Goal: Information Seeking & Learning: Learn about a topic

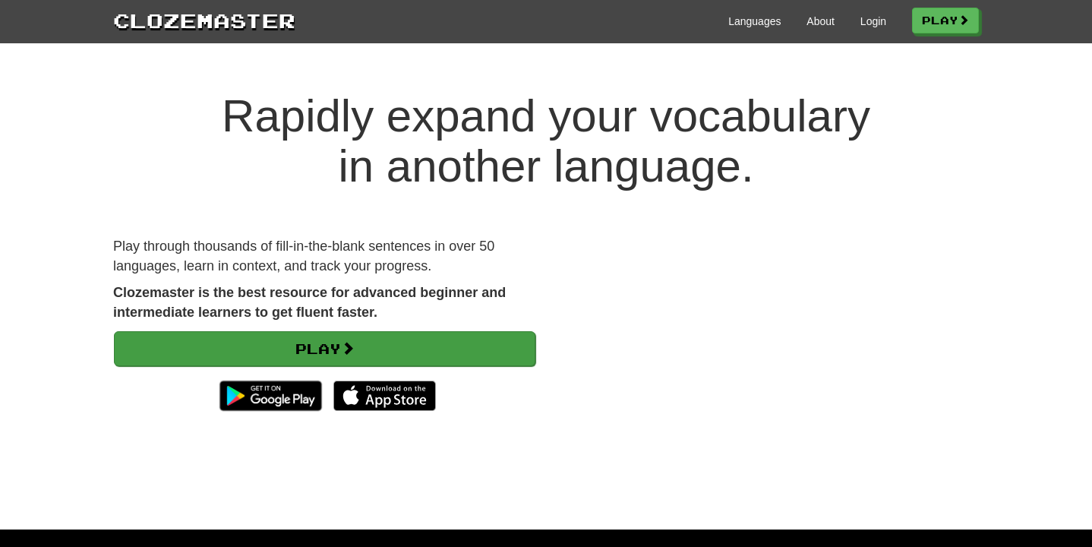
click at [401, 352] on link "Play" at bounding box center [324, 348] width 421 height 35
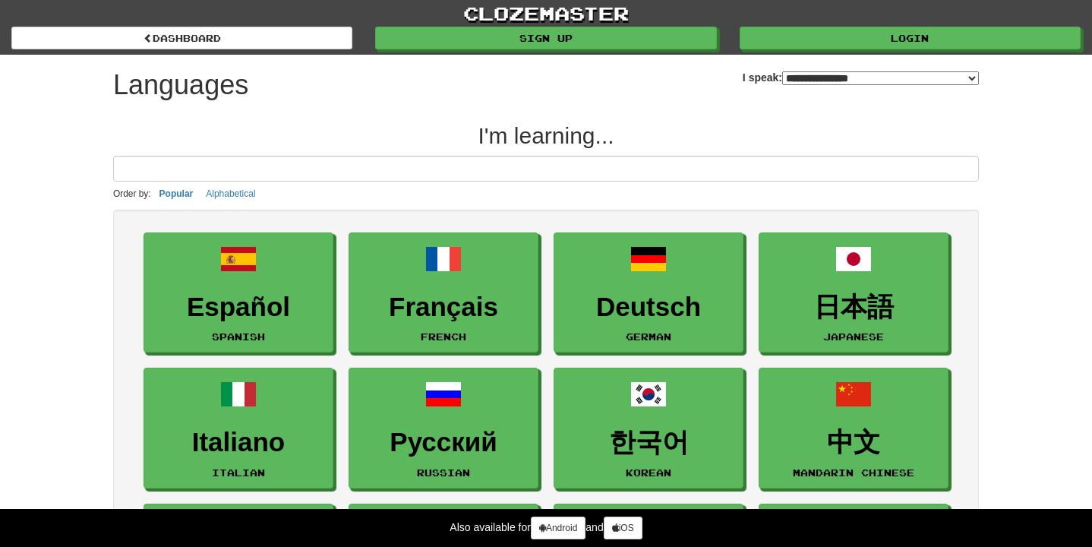
select select "*******"
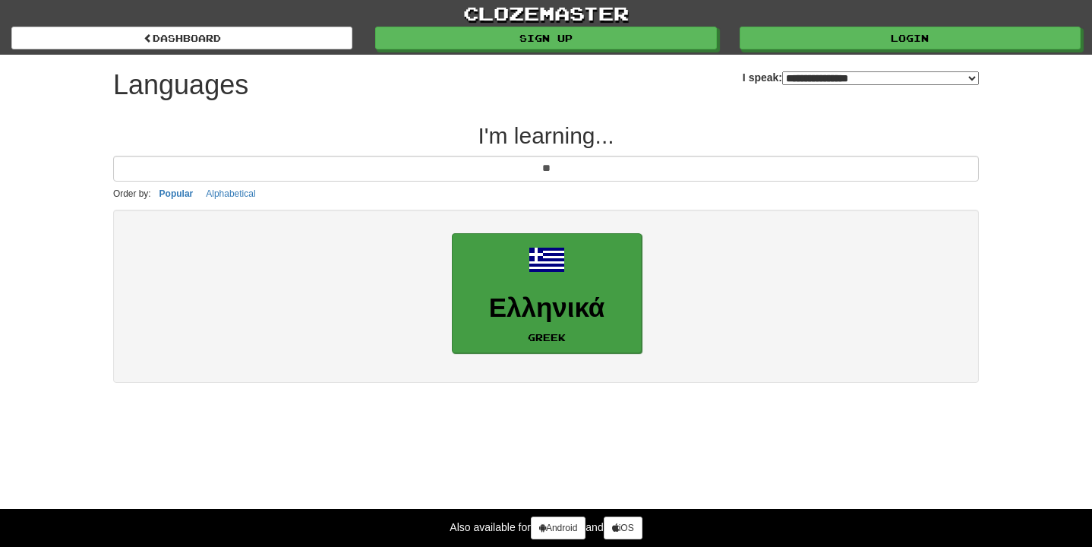
type input "**"
click at [584, 334] on link "Ελληνικά Greek" at bounding box center [547, 293] width 190 height 121
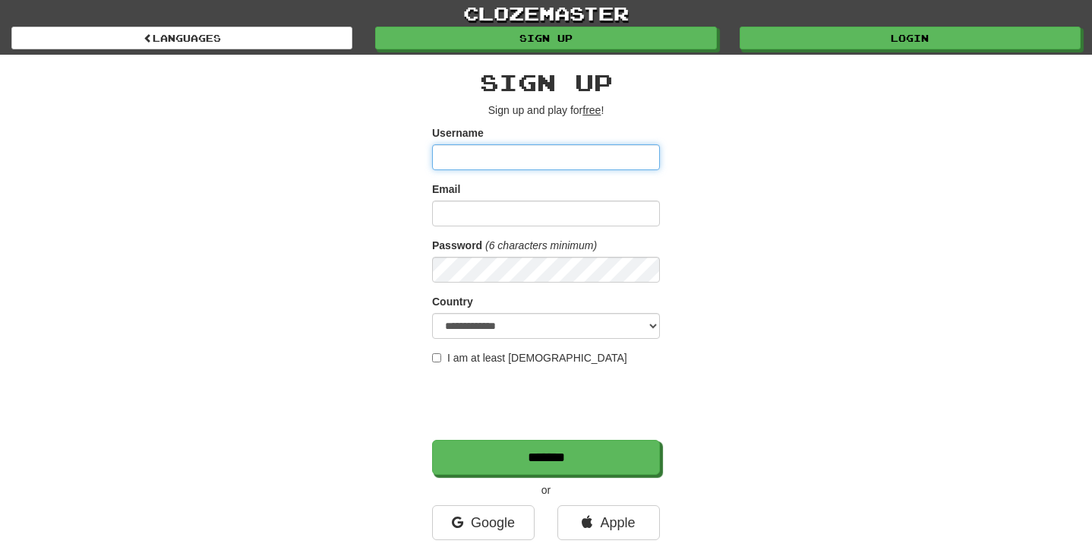
click at [611, 160] on input "Username" at bounding box center [546, 157] width 228 height 26
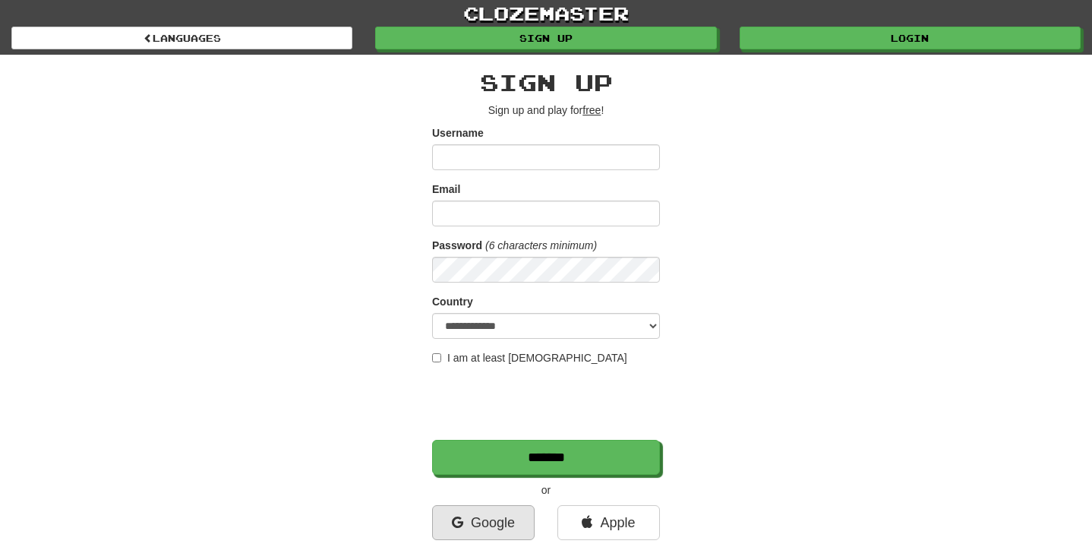
click at [482, 522] on link "Google" at bounding box center [483, 522] width 103 height 35
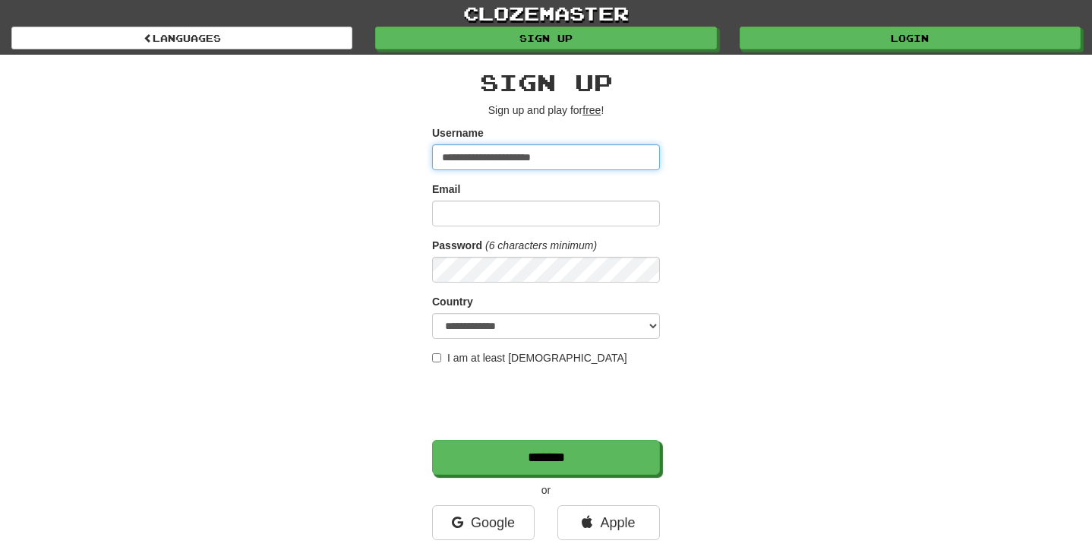
click at [576, 162] on input "**********" at bounding box center [546, 157] width 228 height 26
type input "*"
type input "****"
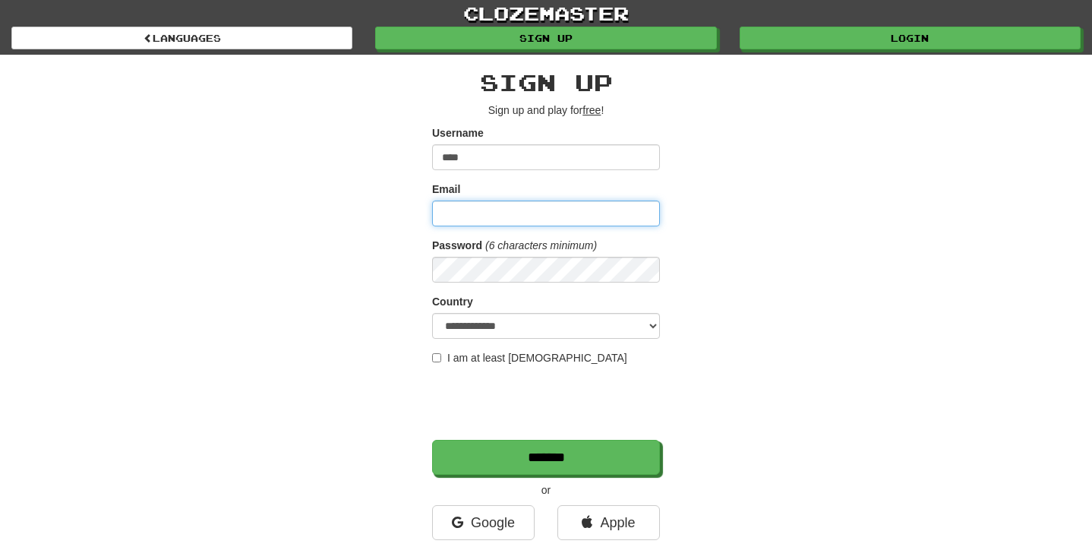
click at [494, 215] on input "Email" at bounding box center [546, 213] width 228 height 26
type input "**********"
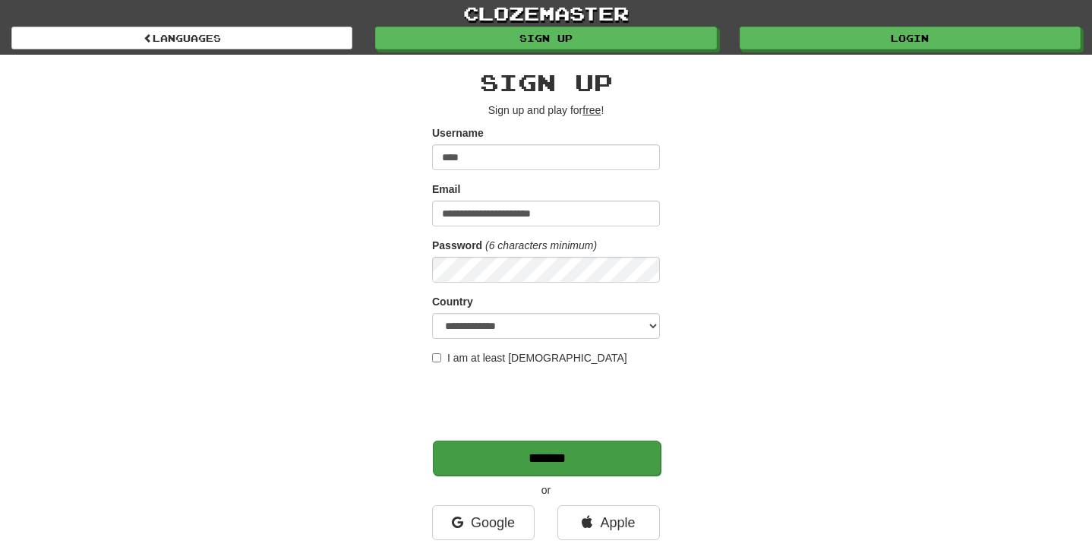
click at [554, 448] on input "*******" at bounding box center [547, 457] width 228 height 35
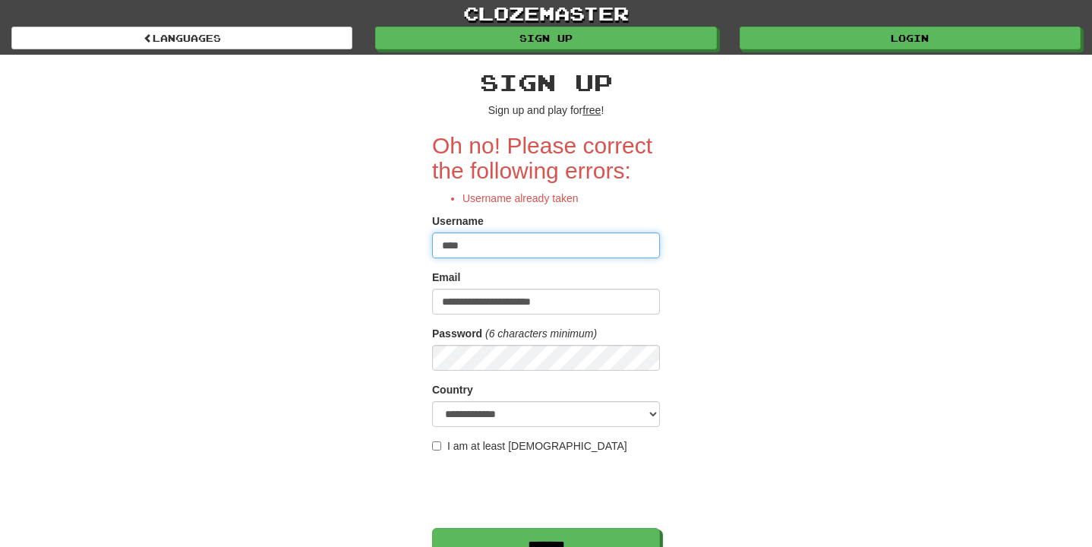
click at [562, 251] on input "****" at bounding box center [546, 245] width 228 height 26
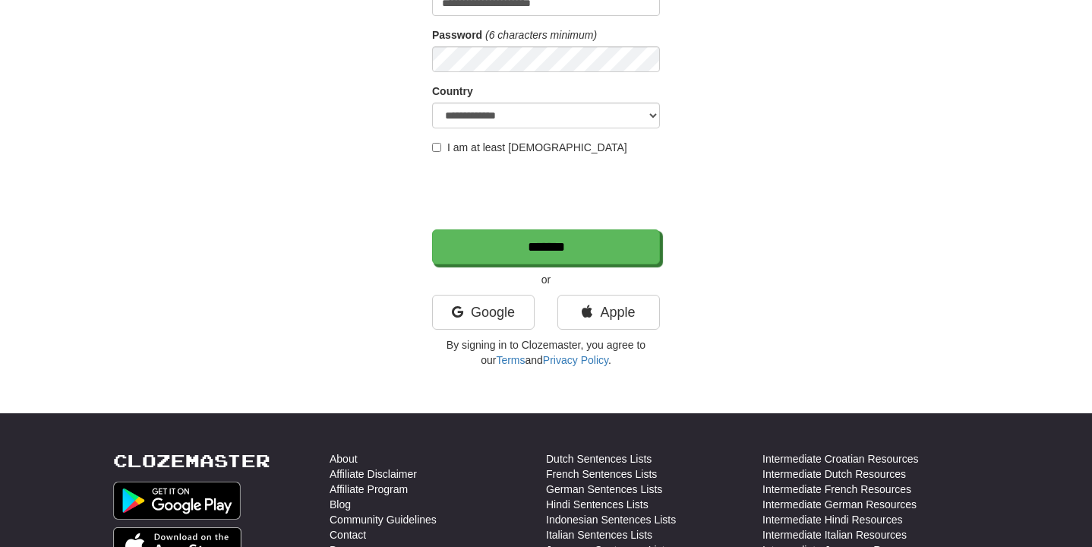
scroll to position [346, 0]
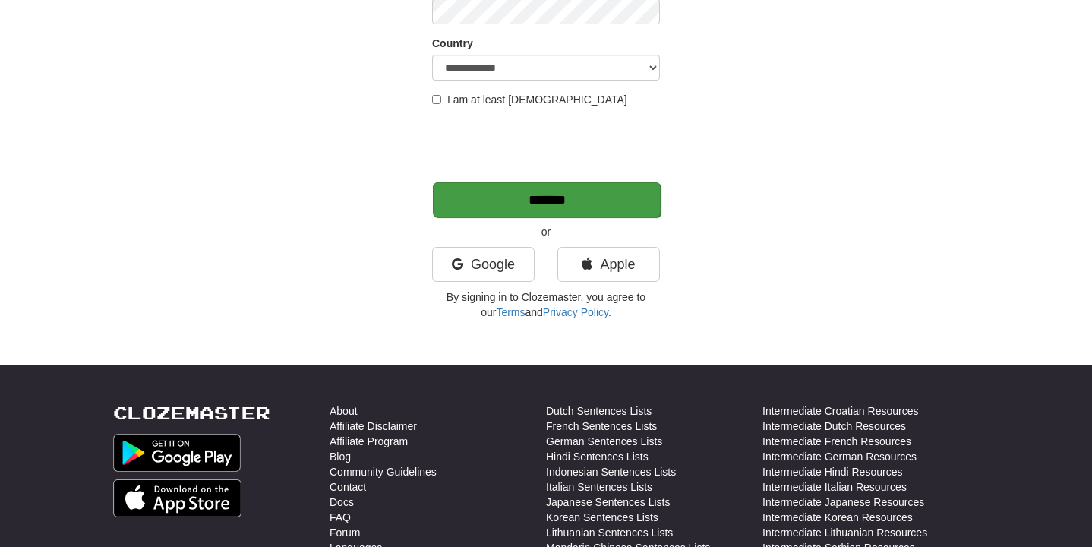
type input "**********"
click at [576, 207] on input "*******" at bounding box center [547, 199] width 228 height 35
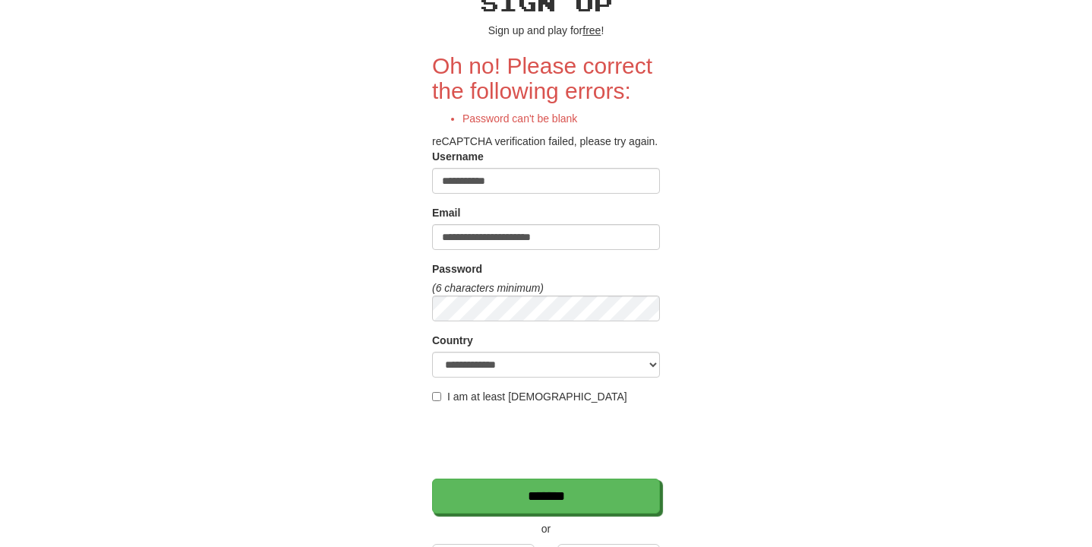
scroll to position [93, 0]
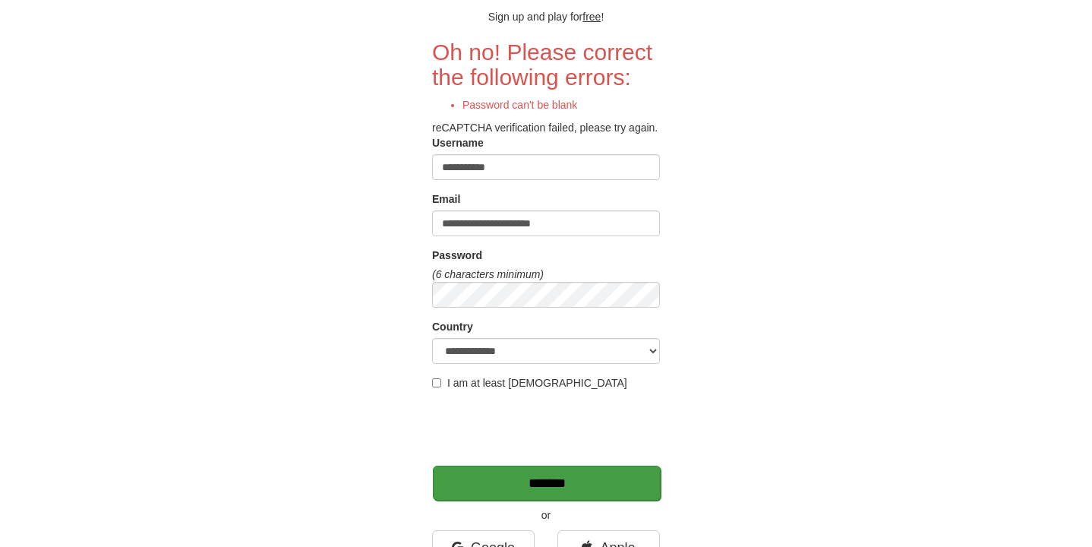
click at [571, 496] on input "*******" at bounding box center [547, 482] width 228 height 35
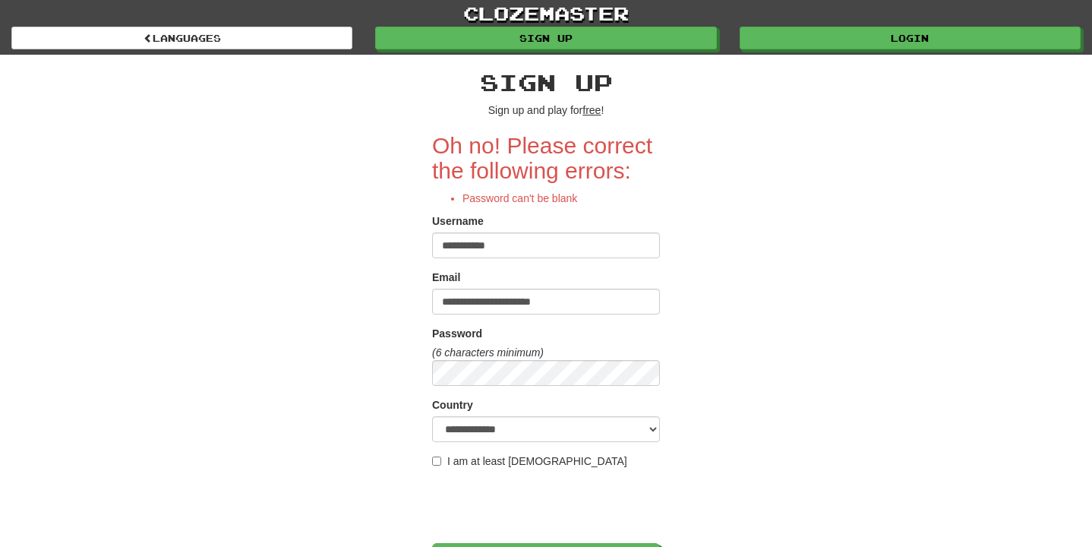
click at [546, 247] on input "**********" at bounding box center [546, 245] width 228 height 26
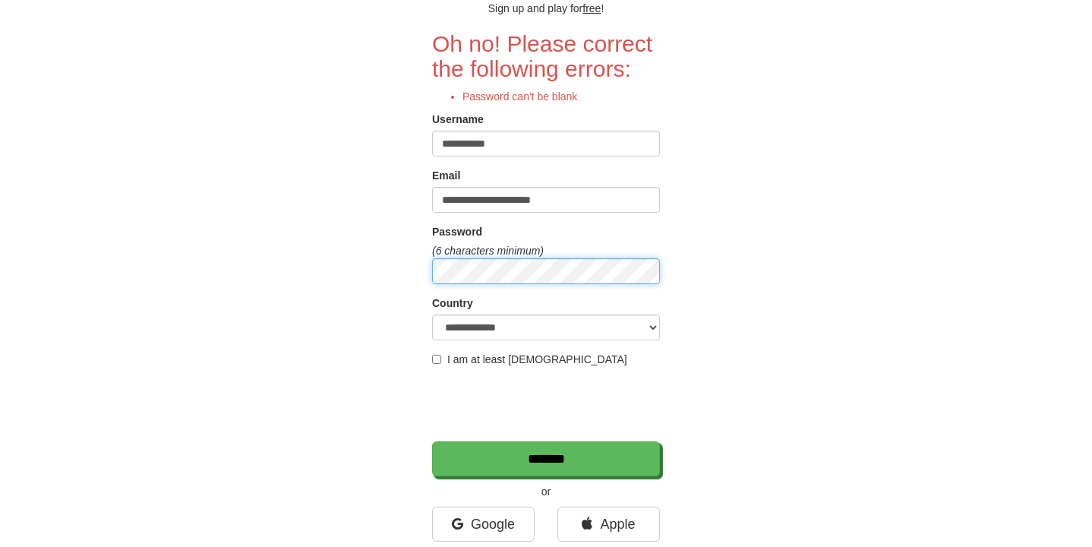
scroll to position [103, 0]
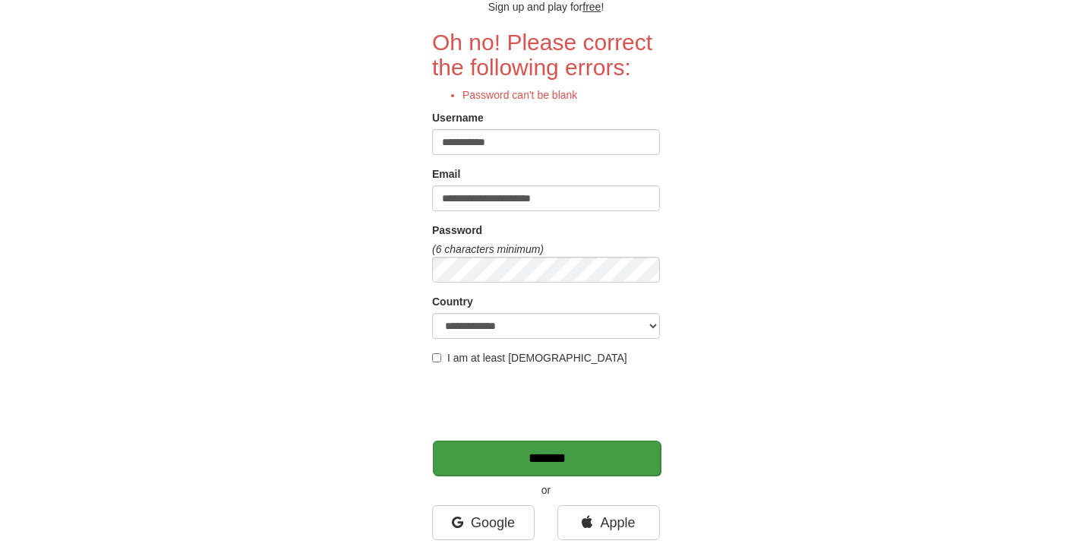
click at [500, 447] on input "*******" at bounding box center [547, 457] width 228 height 35
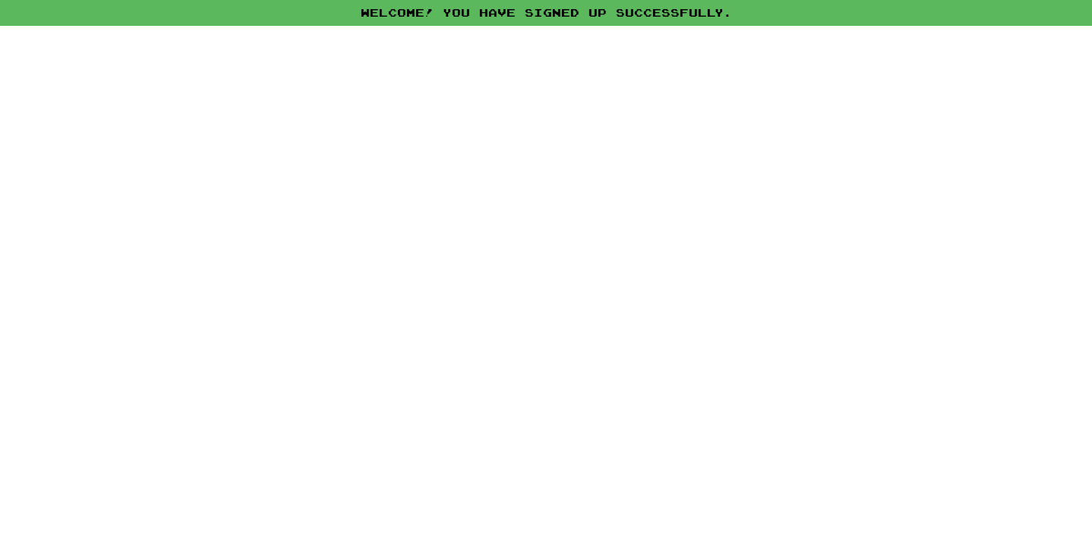
click at [579, 462] on div "Welcome! You have signed up successfully. × Automatic Translation Language Supp…" at bounding box center [546, 273] width 1092 height 547
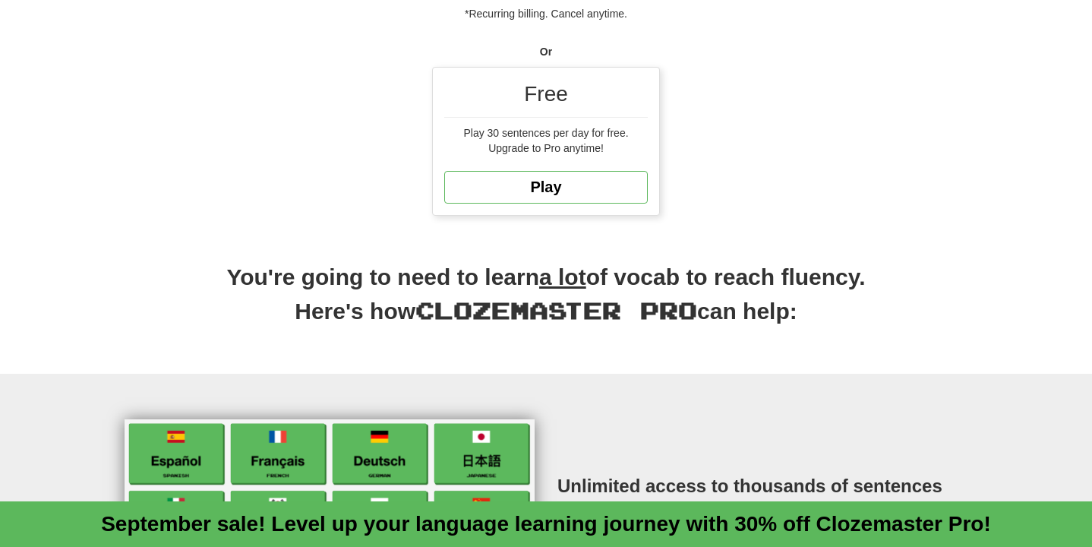
scroll to position [503, 0]
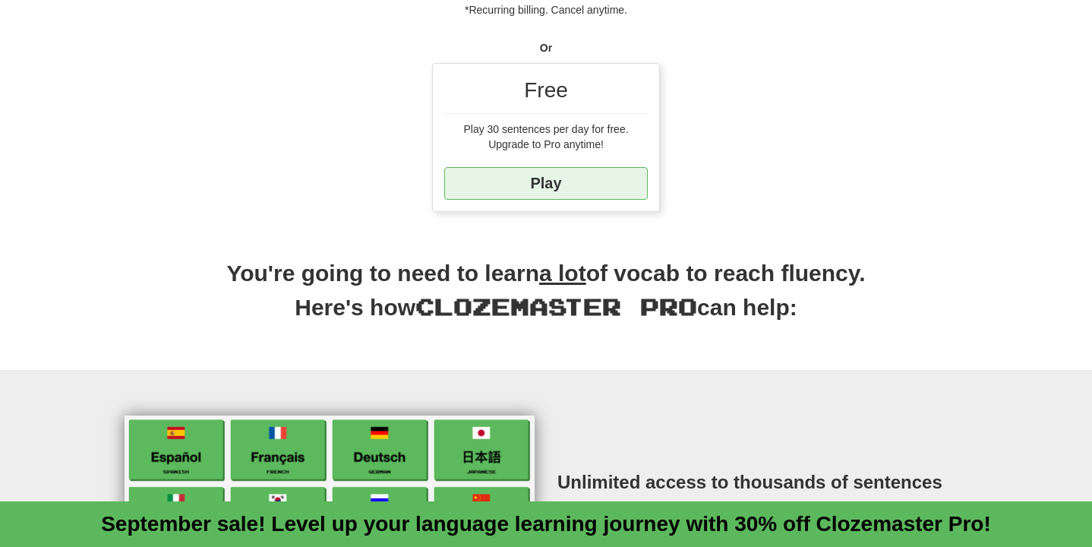
click at [516, 179] on link "Play" at bounding box center [545, 183] width 203 height 33
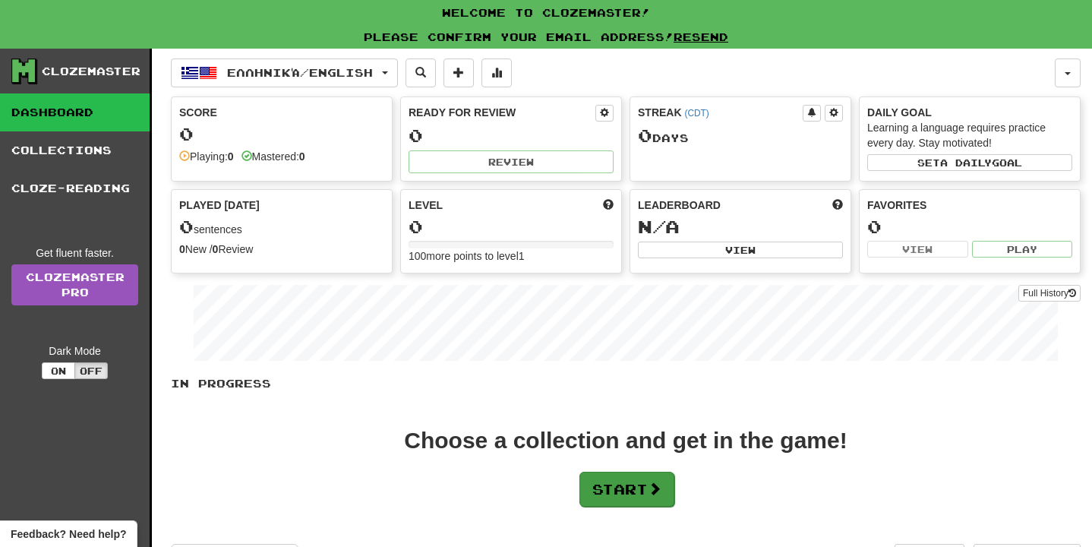
click at [632, 501] on button "Start" at bounding box center [626, 489] width 95 height 35
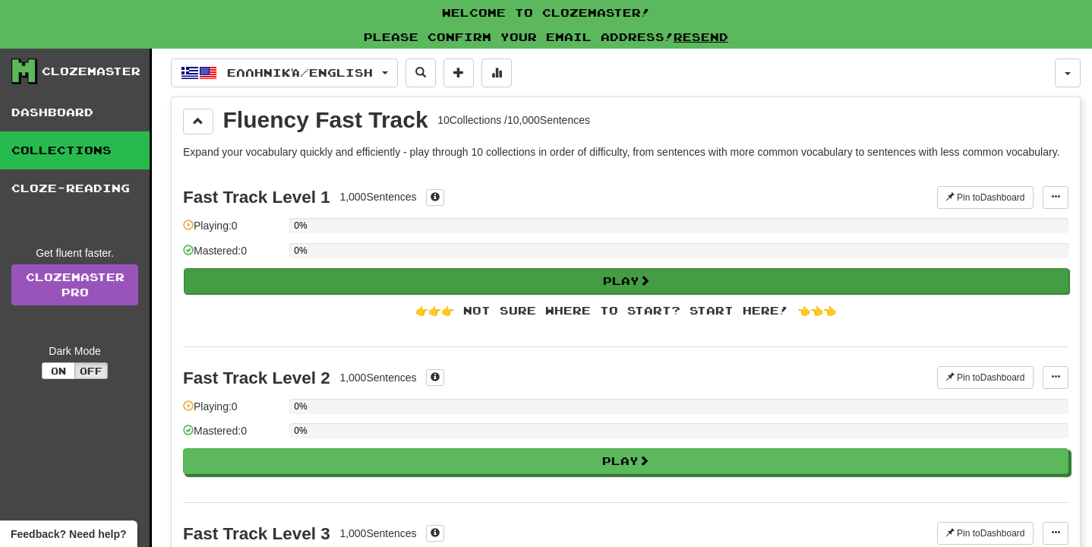
click at [618, 294] on button "Play" at bounding box center [626, 281] width 885 height 26
select select "**"
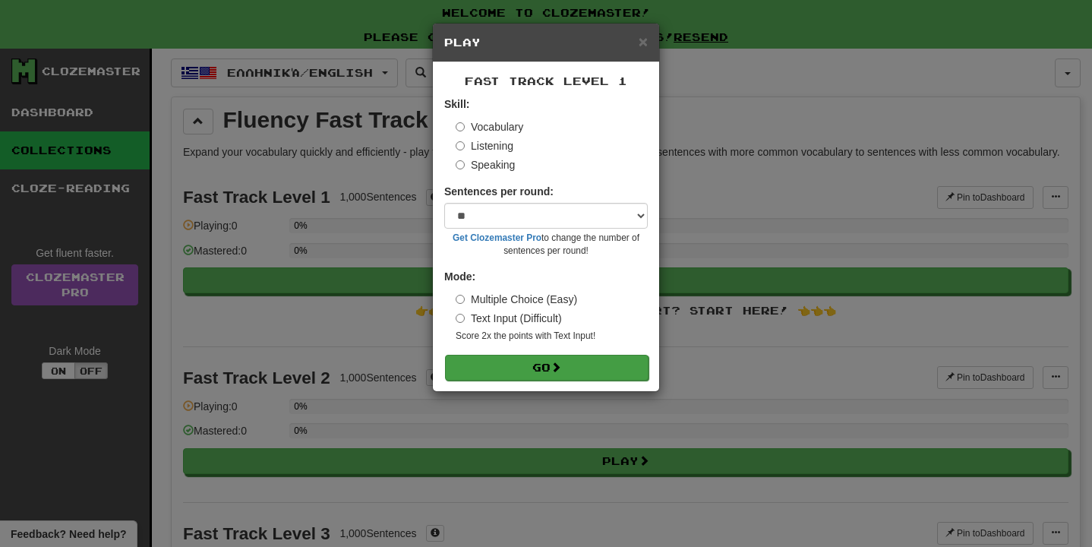
click at [550, 355] on button "Go" at bounding box center [546, 368] width 203 height 26
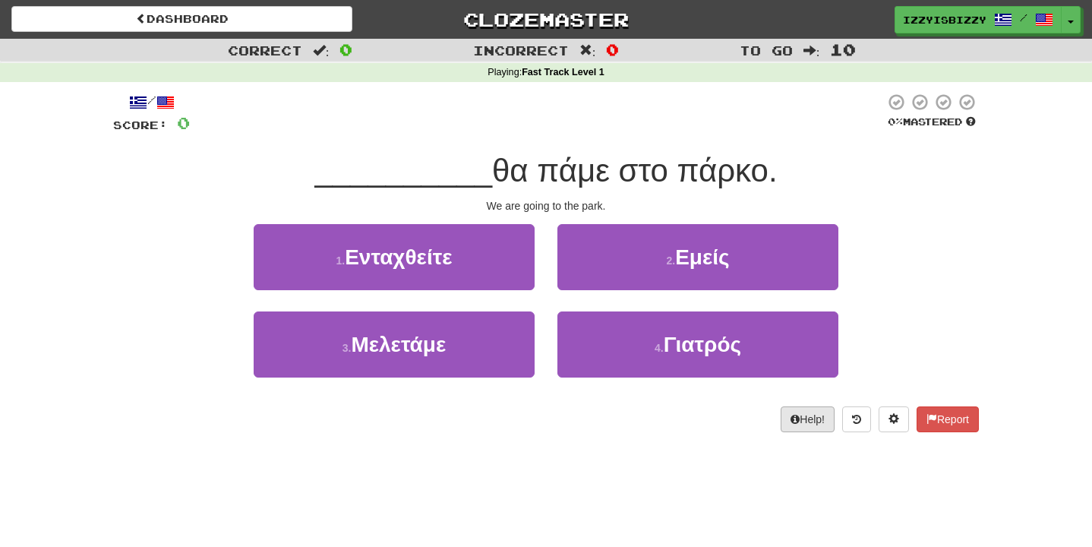
click at [810, 417] on button "Help!" at bounding box center [808, 419] width 54 height 26
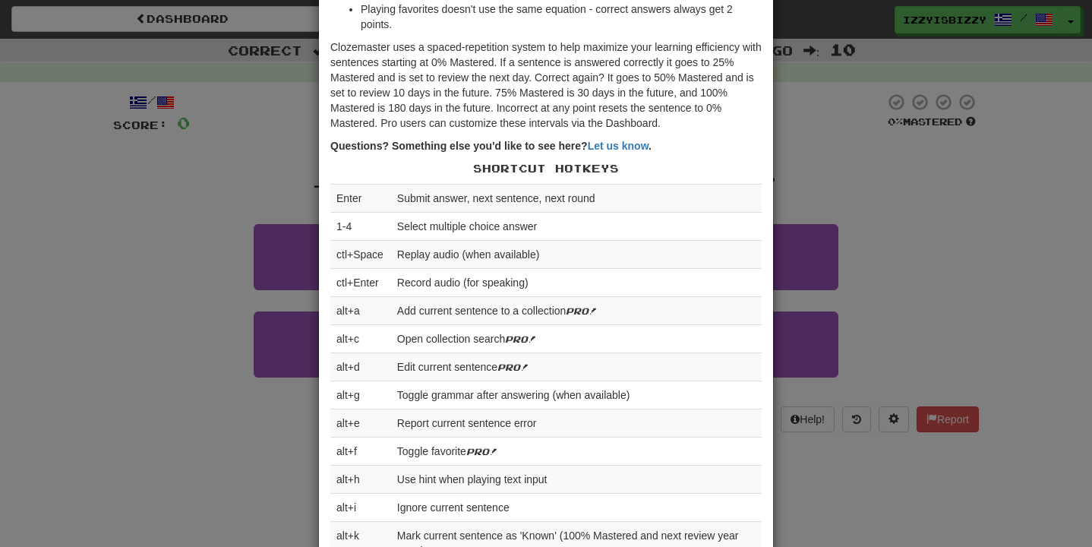
scroll to position [238, 0]
click at [912, 189] on div "× Help Complete the sentence with the correct missing word! 👉 Run Tutorial 👈 Po…" at bounding box center [546, 273] width 1092 height 547
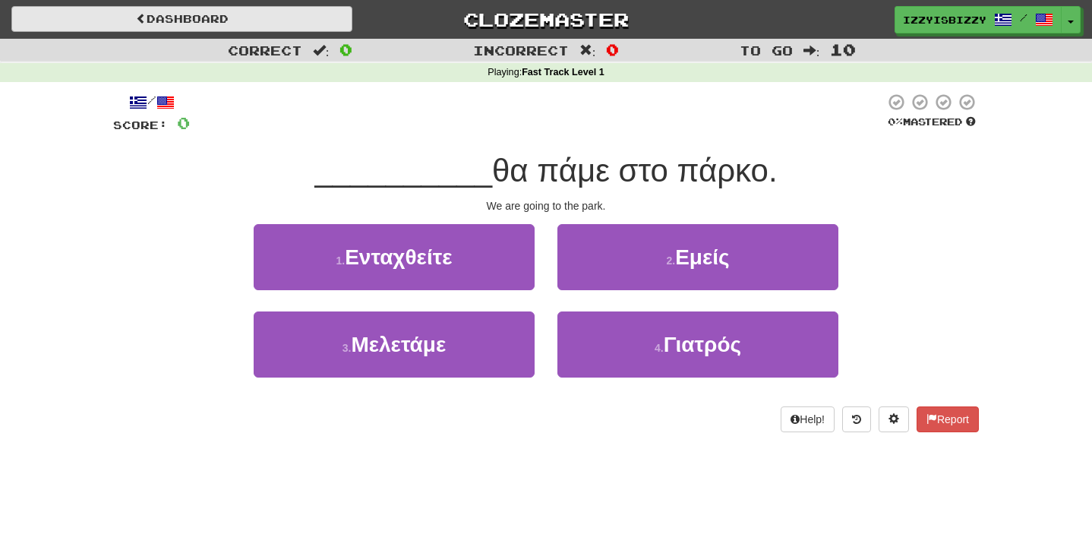
click at [171, 17] on link "Dashboard" at bounding box center [181, 19] width 341 height 26
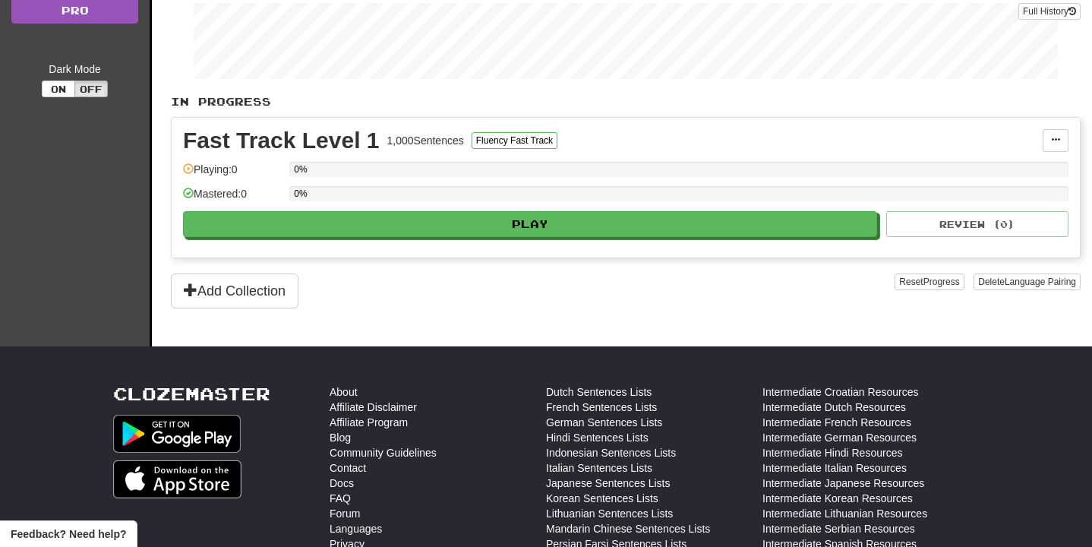
scroll to position [252, 0]
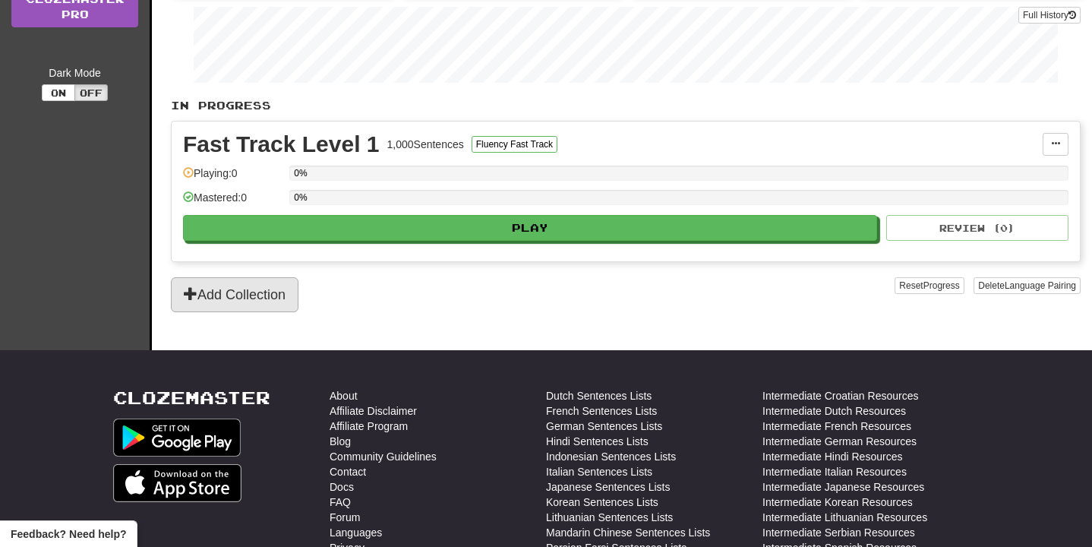
click at [254, 290] on button "Add Collection" at bounding box center [235, 294] width 128 height 35
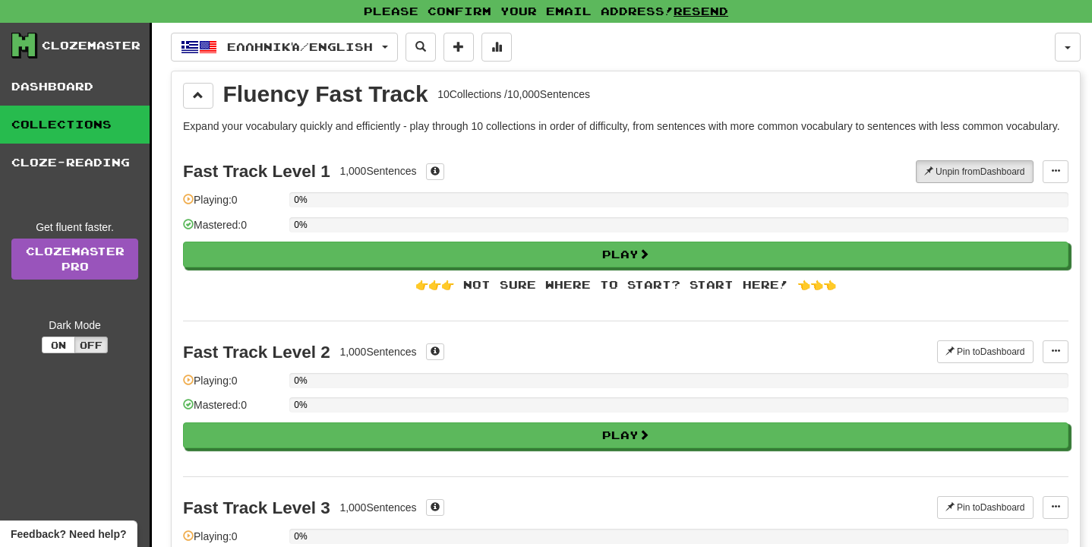
scroll to position [0, 0]
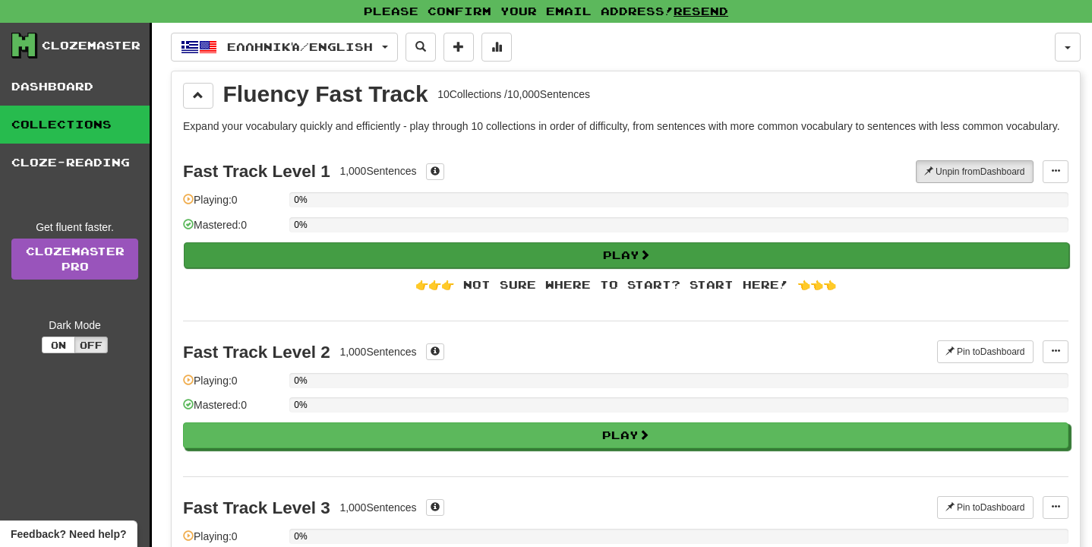
click at [466, 268] on button "Play" at bounding box center [626, 255] width 885 height 26
select select "**"
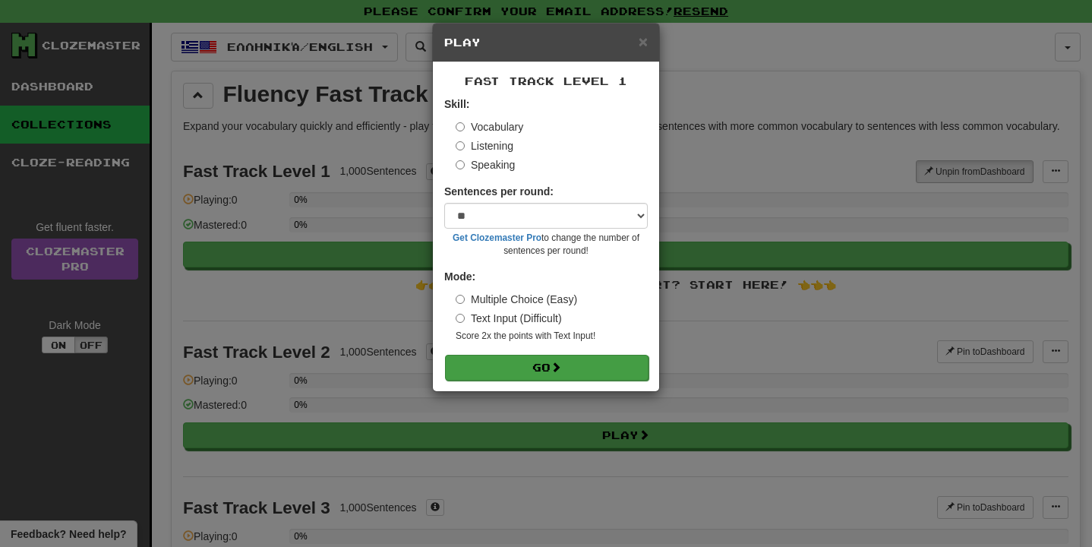
click at [576, 360] on button "Go" at bounding box center [546, 368] width 203 height 26
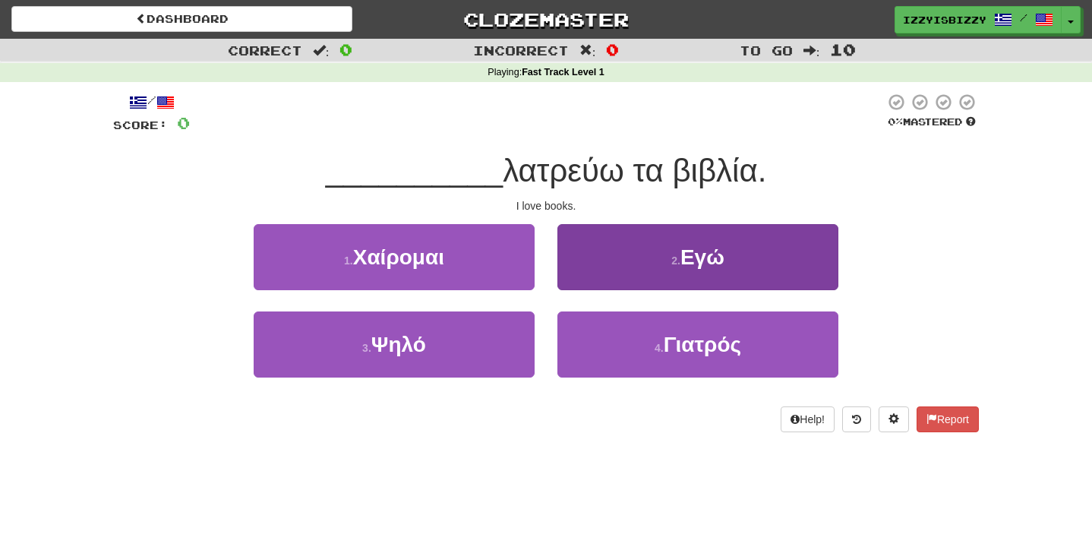
click at [645, 257] on button "2 . Εγώ" at bounding box center [697, 257] width 281 height 66
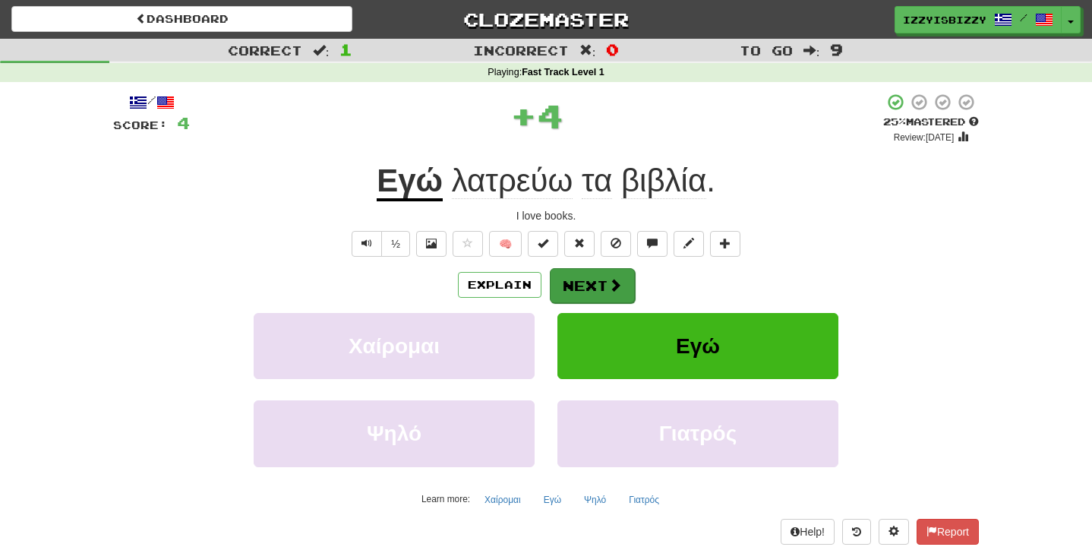
click at [587, 288] on button "Next" at bounding box center [592, 285] width 85 height 35
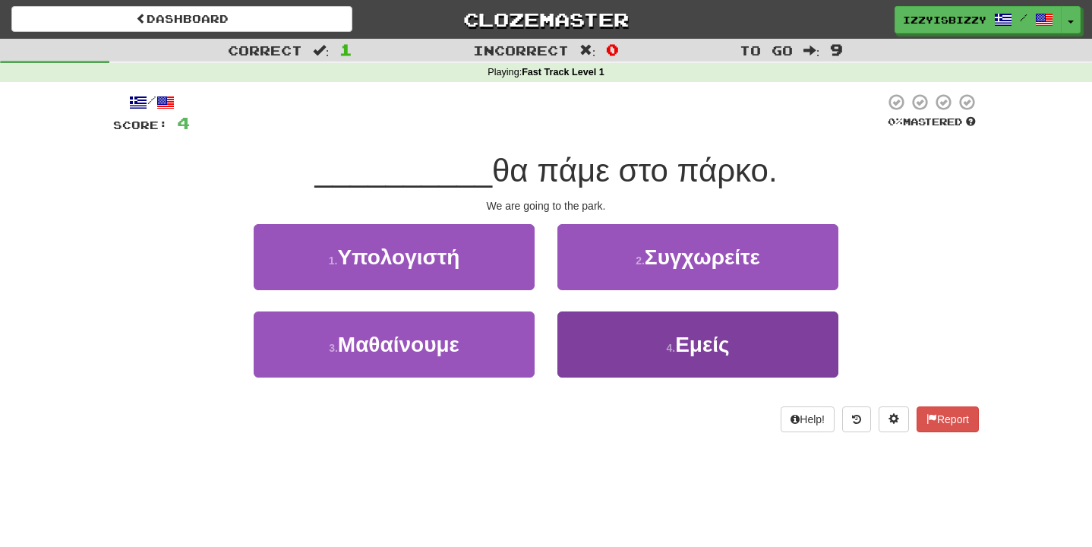
click at [637, 351] on button "4 . Εμείς" at bounding box center [697, 344] width 281 height 66
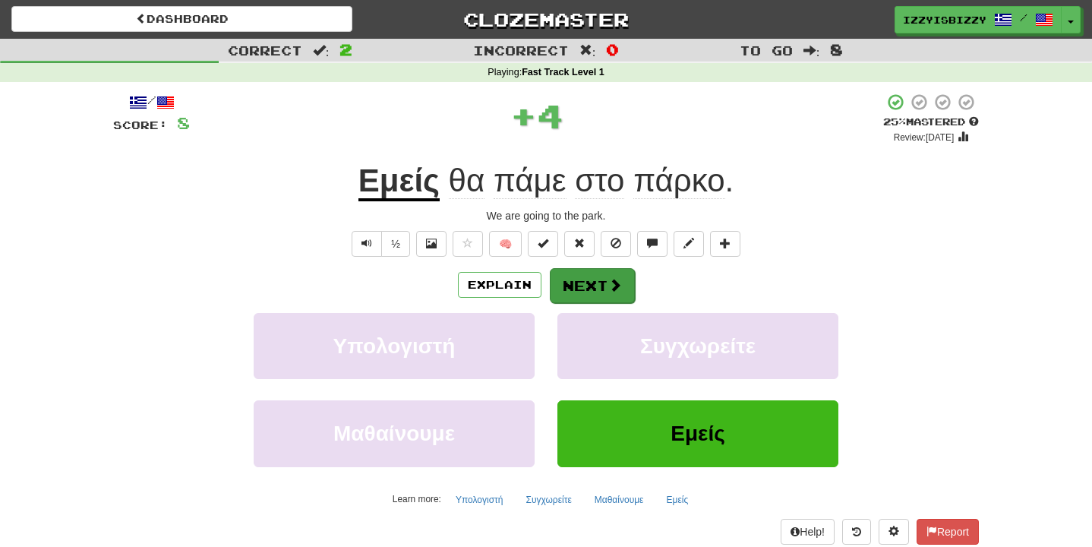
click at [604, 273] on button "Next" at bounding box center [592, 285] width 85 height 35
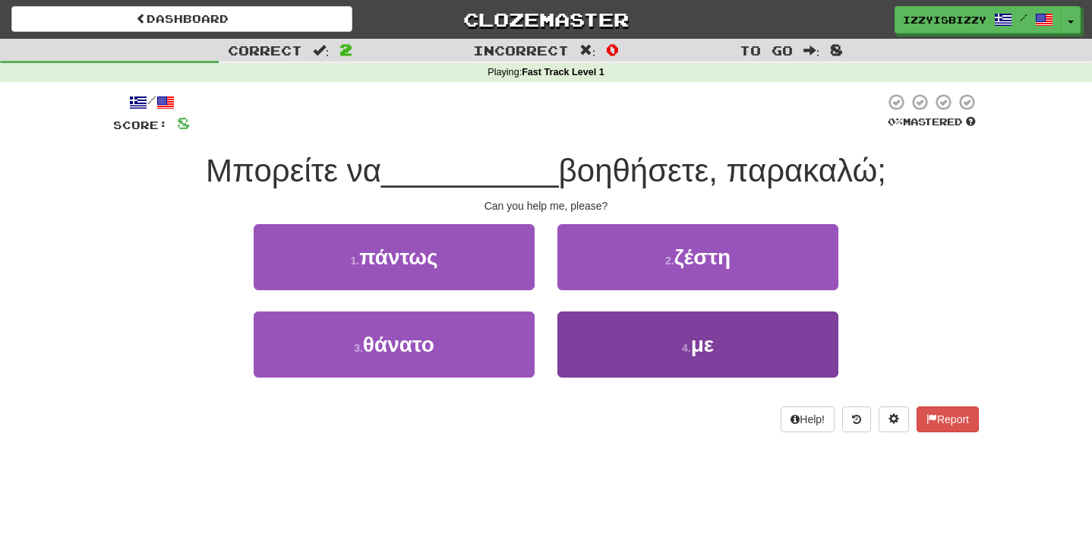
click at [670, 324] on button "4 . με" at bounding box center [697, 344] width 281 height 66
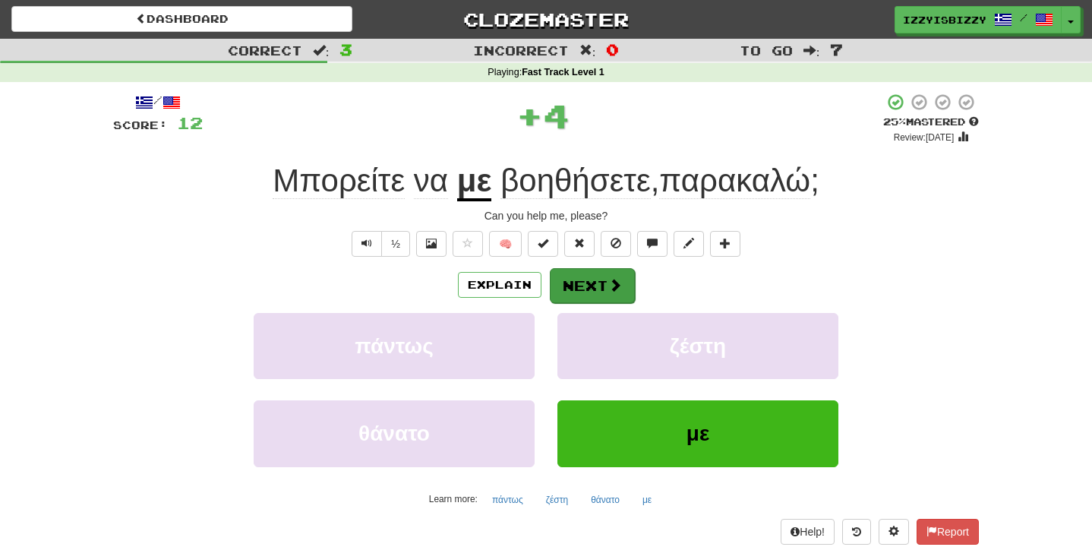
click at [587, 288] on button "Next" at bounding box center [592, 285] width 85 height 35
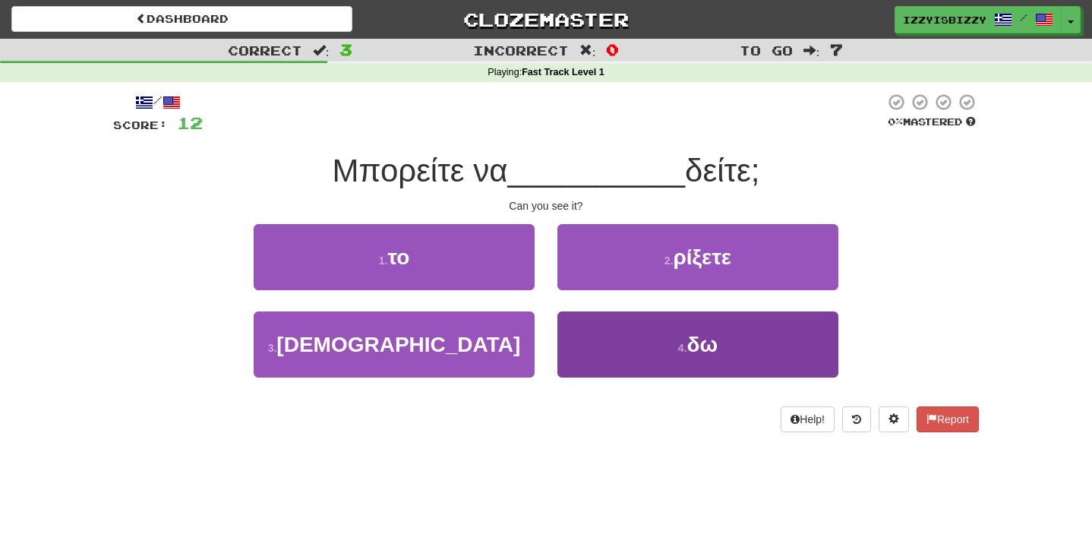
click at [702, 339] on span "δω" at bounding box center [702, 345] width 31 height 24
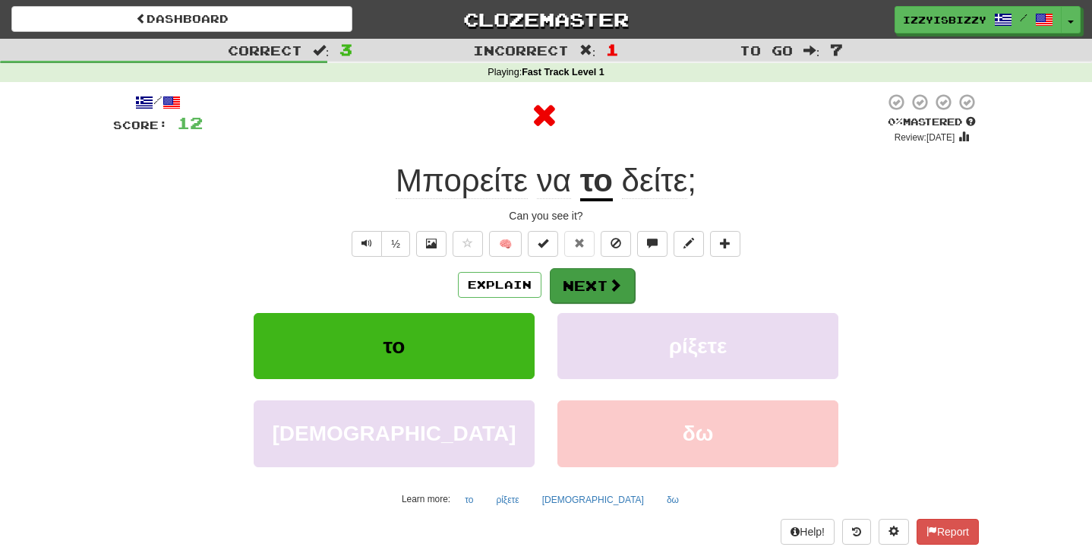
click at [591, 280] on button "Next" at bounding box center [592, 285] width 85 height 35
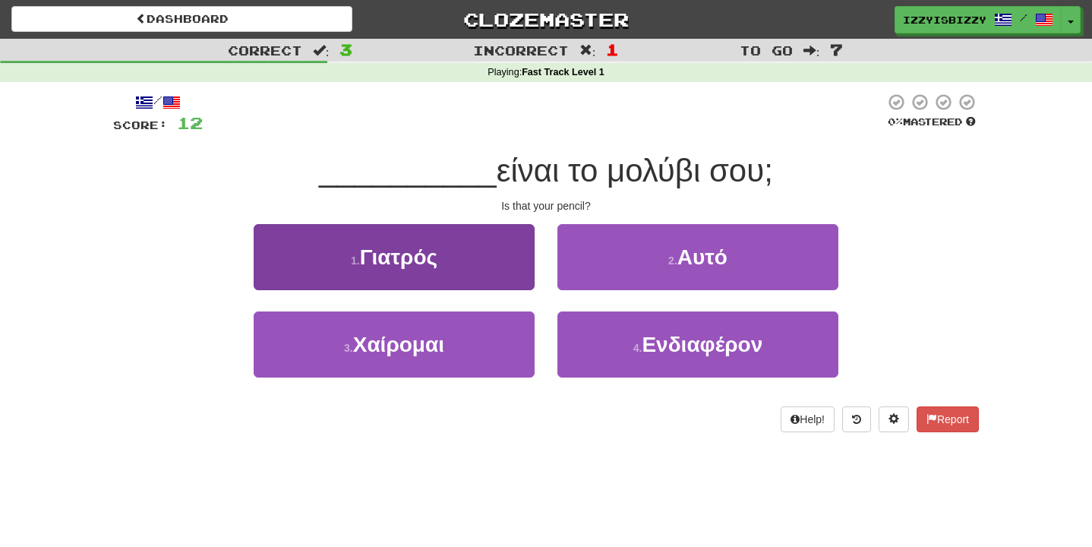
click at [462, 276] on button "1 . Γιατρός" at bounding box center [394, 257] width 281 height 66
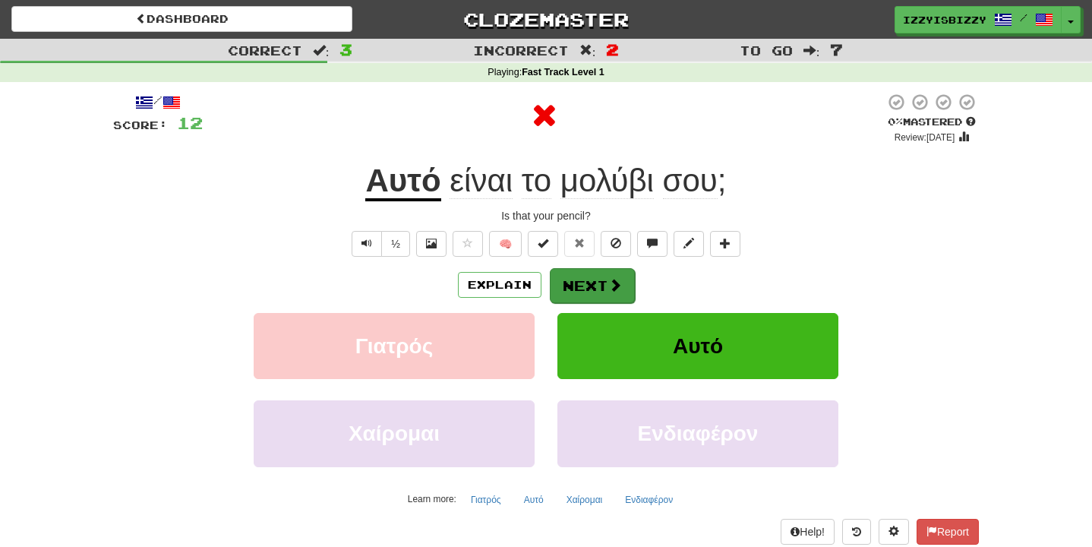
click at [601, 288] on button "Next" at bounding box center [592, 285] width 85 height 35
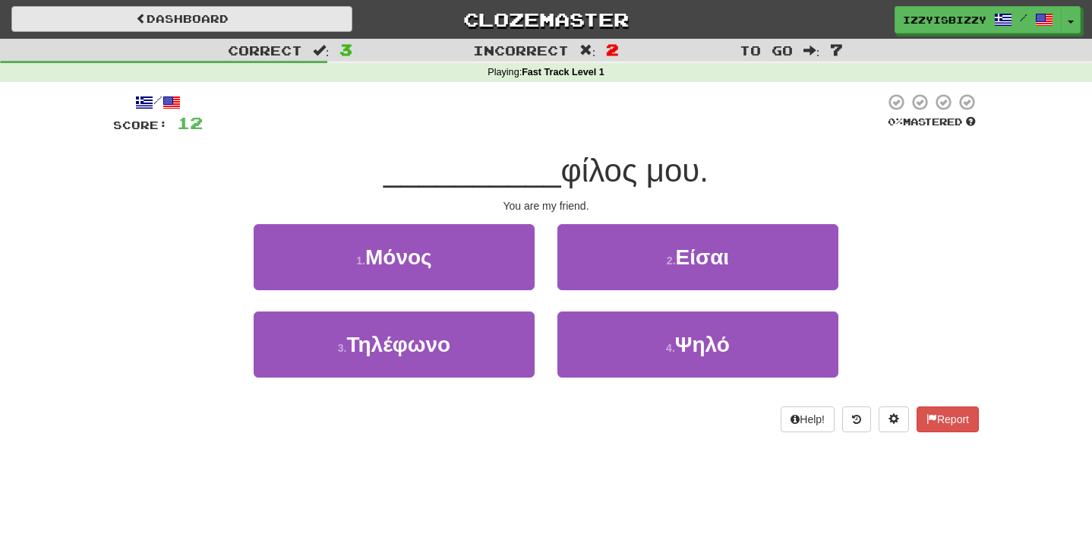
click at [253, 17] on link "Dashboard" at bounding box center [181, 19] width 341 height 26
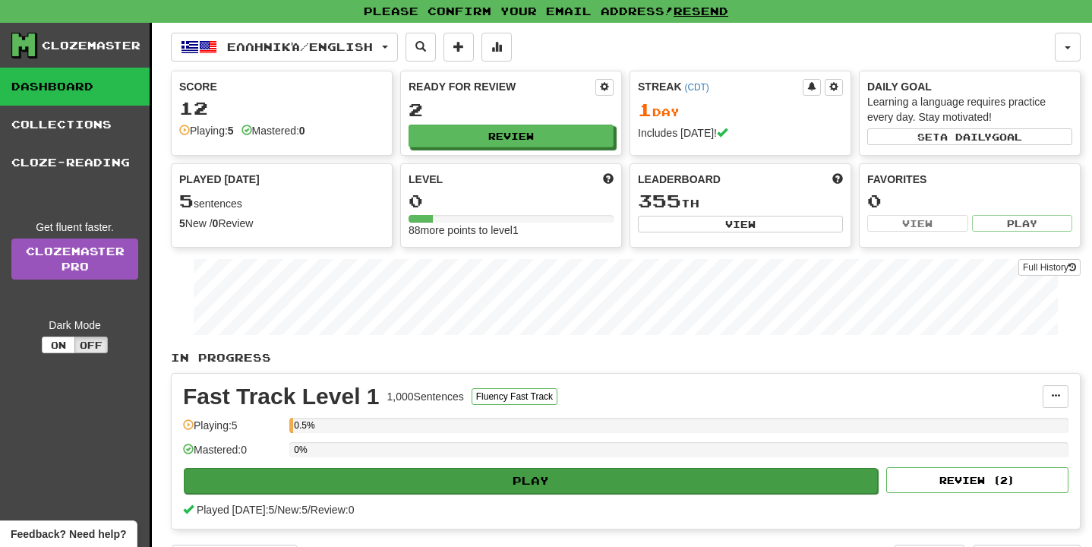
click at [476, 469] on button "Play" at bounding box center [531, 481] width 694 height 26
select select "**"
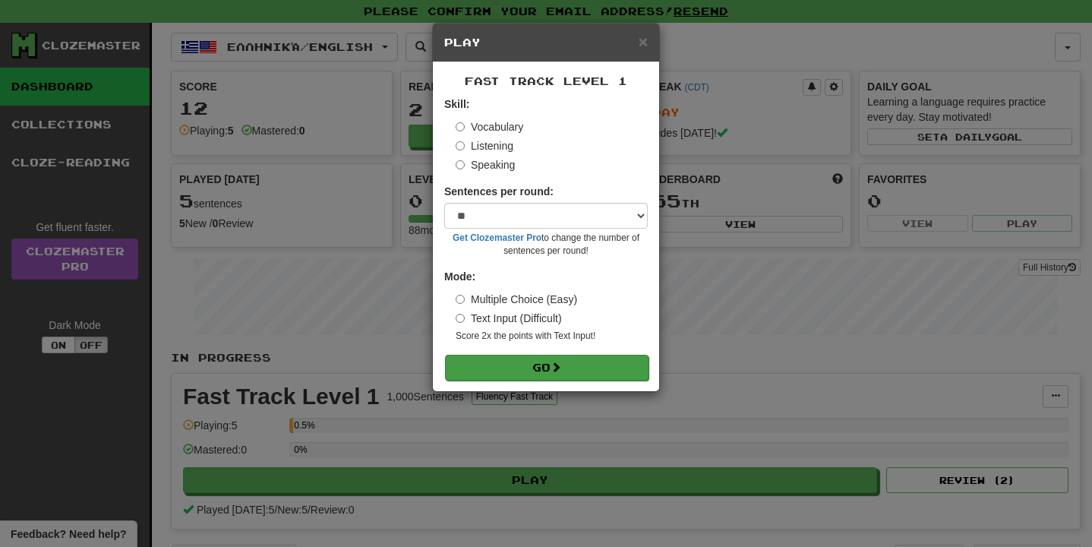
click at [549, 372] on button "Go" at bounding box center [546, 368] width 203 height 26
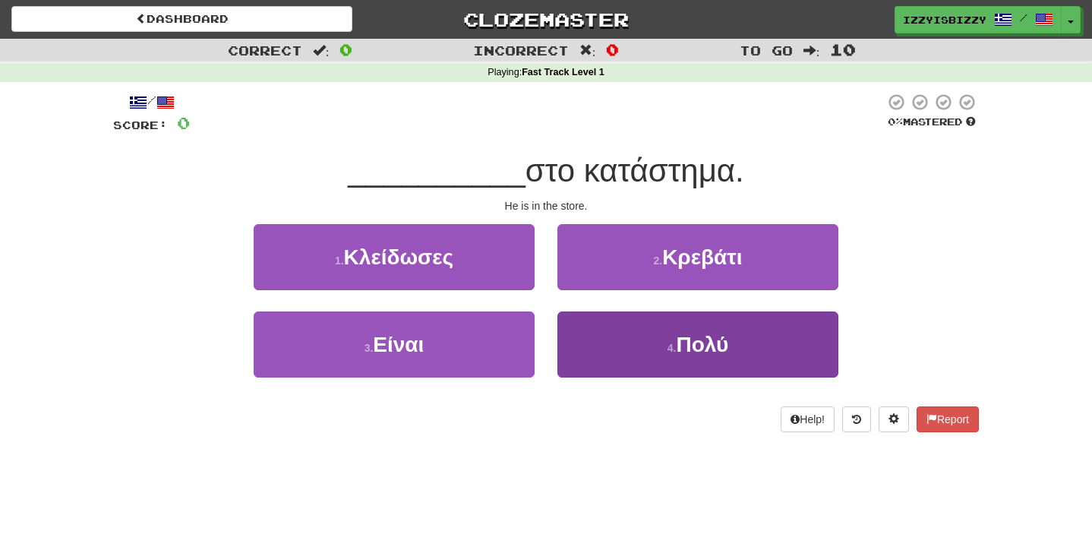
click at [641, 358] on button "4 . Πολύ" at bounding box center [697, 344] width 281 height 66
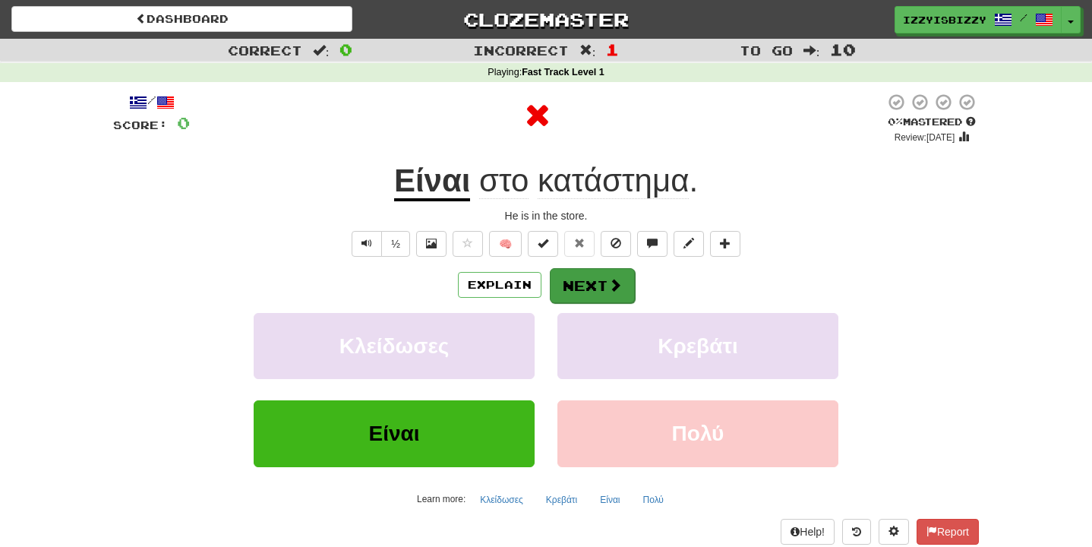
click at [605, 287] on button "Next" at bounding box center [592, 285] width 85 height 35
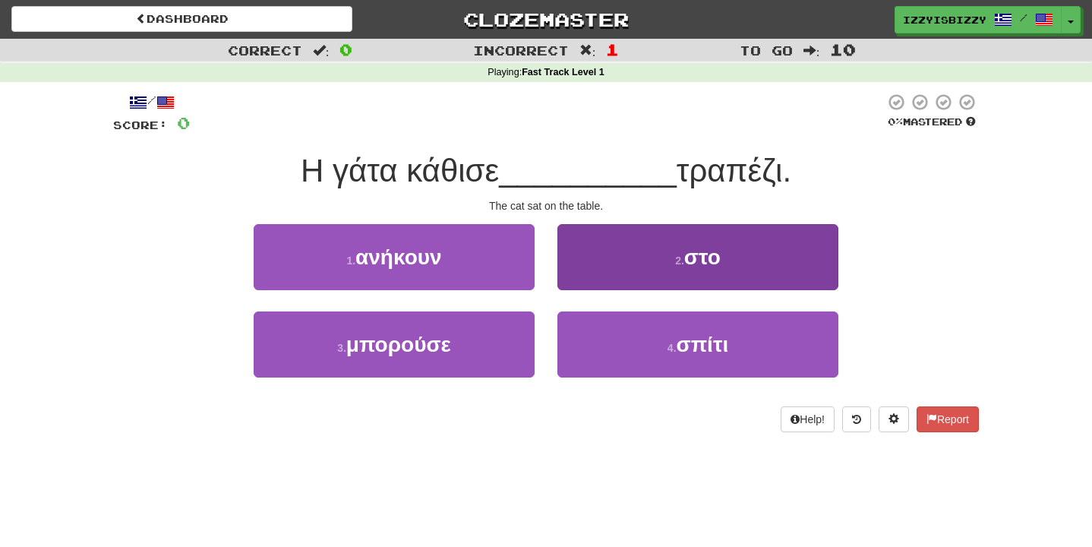
click at [633, 253] on button "2 . στο" at bounding box center [697, 257] width 281 height 66
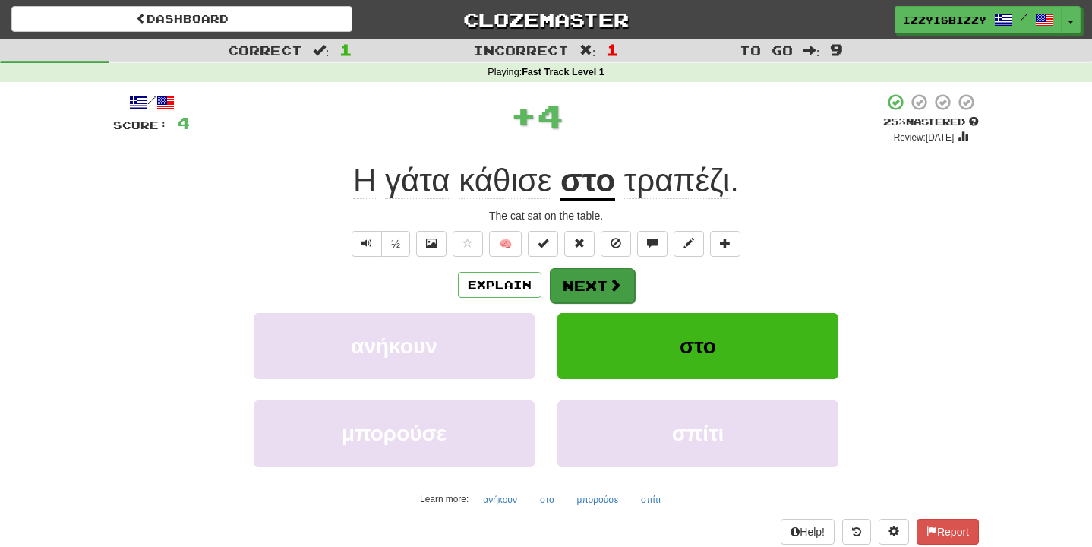
click at [612, 282] on span at bounding box center [615, 285] width 14 height 14
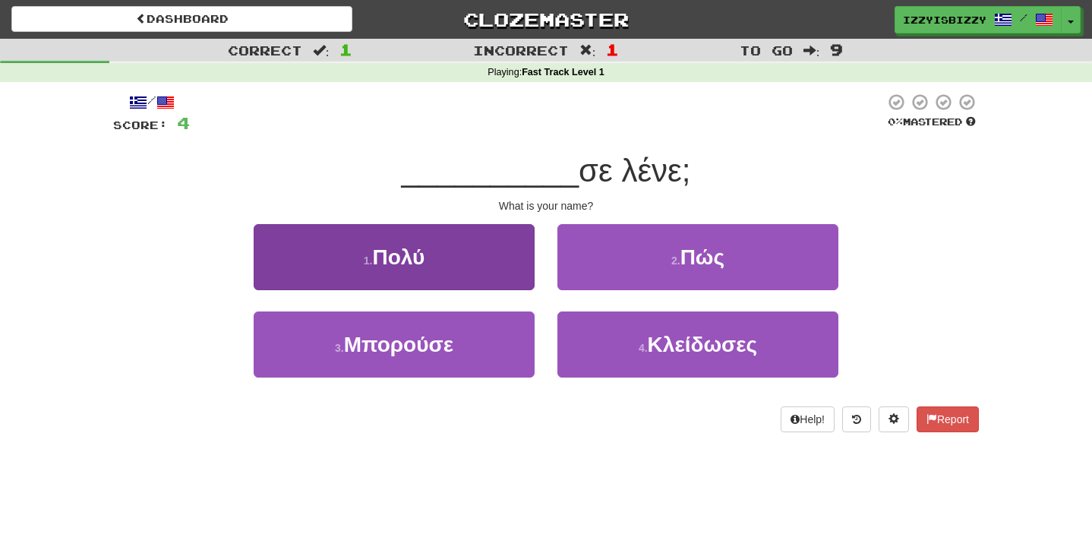
click at [485, 262] on button "1 . Πολύ" at bounding box center [394, 257] width 281 height 66
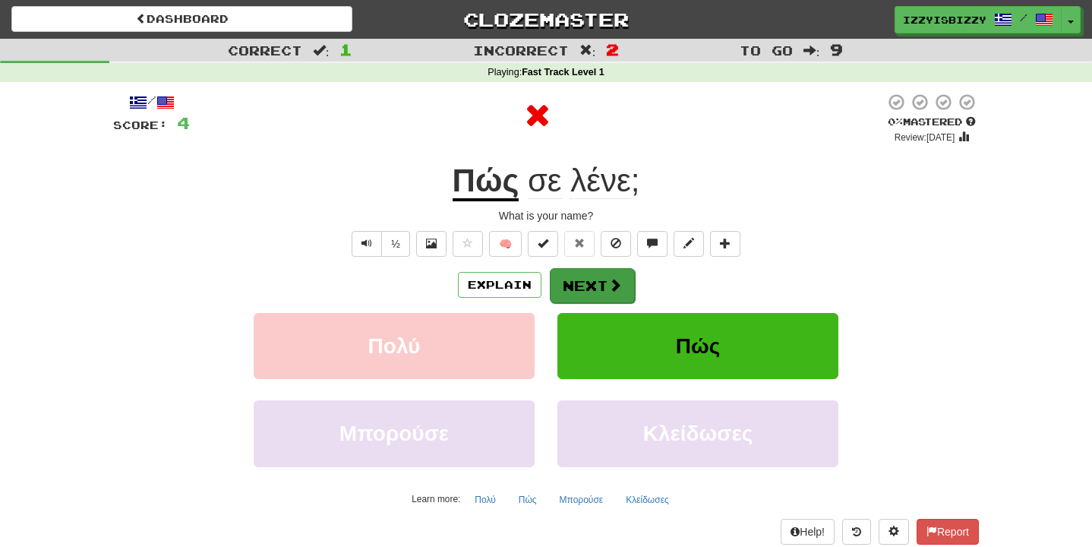
click at [611, 288] on span at bounding box center [615, 285] width 14 height 14
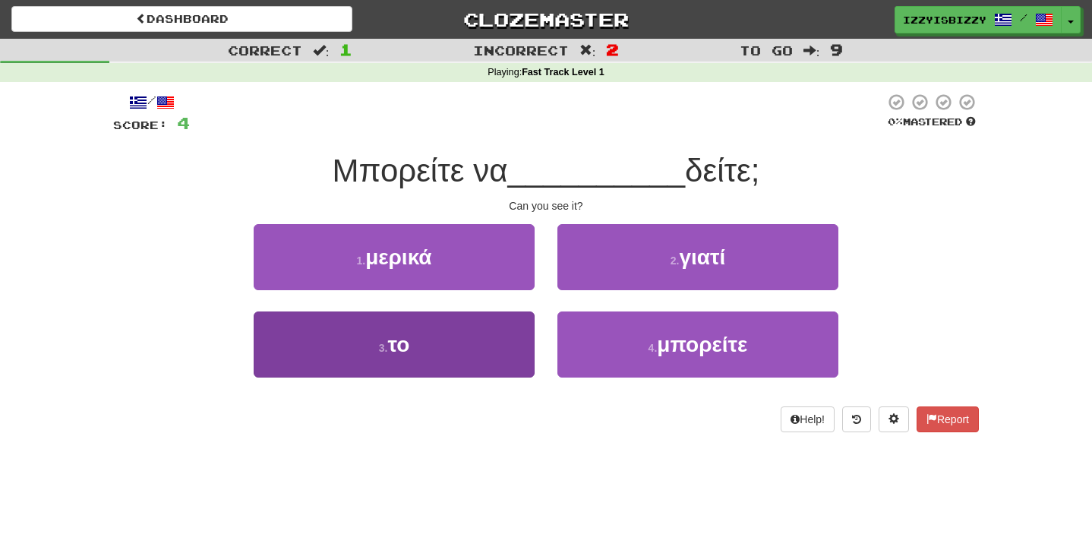
click at [487, 327] on button "3 . το" at bounding box center [394, 344] width 281 height 66
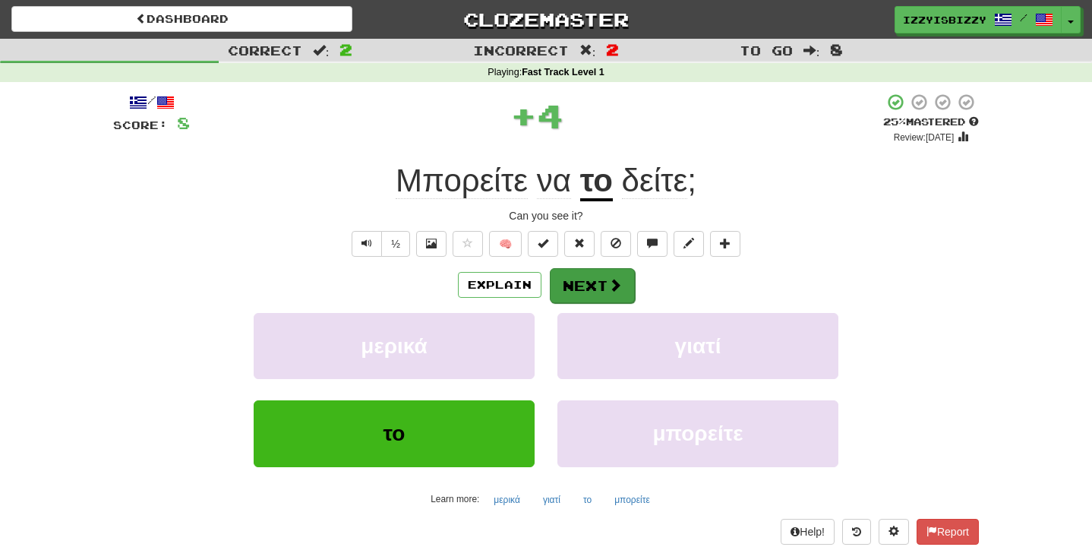
click at [566, 282] on button "Next" at bounding box center [592, 285] width 85 height 35
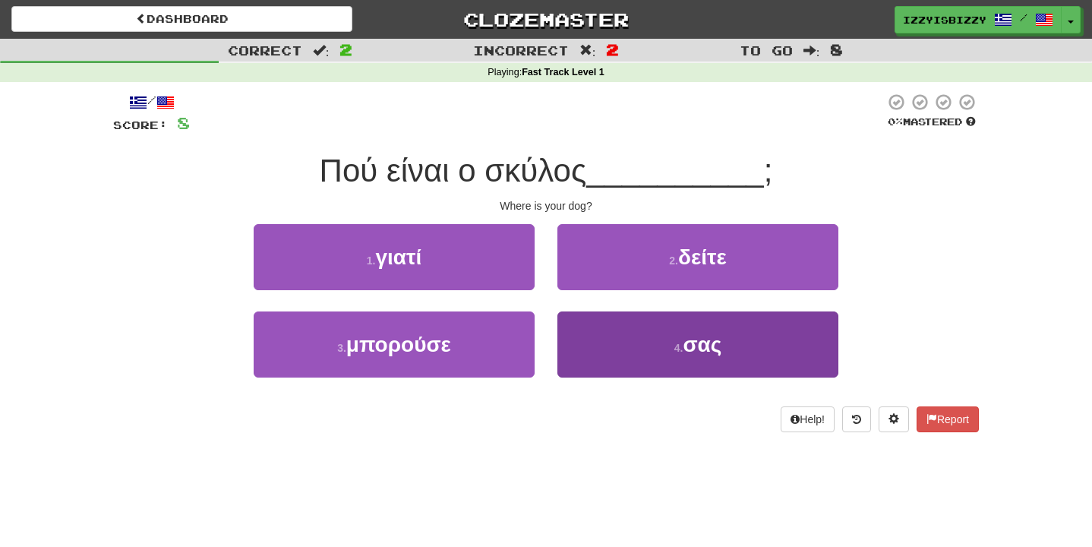
click at [639, 355] on button "4 . σας" at bounding box center [697, 344] width 281 height 66
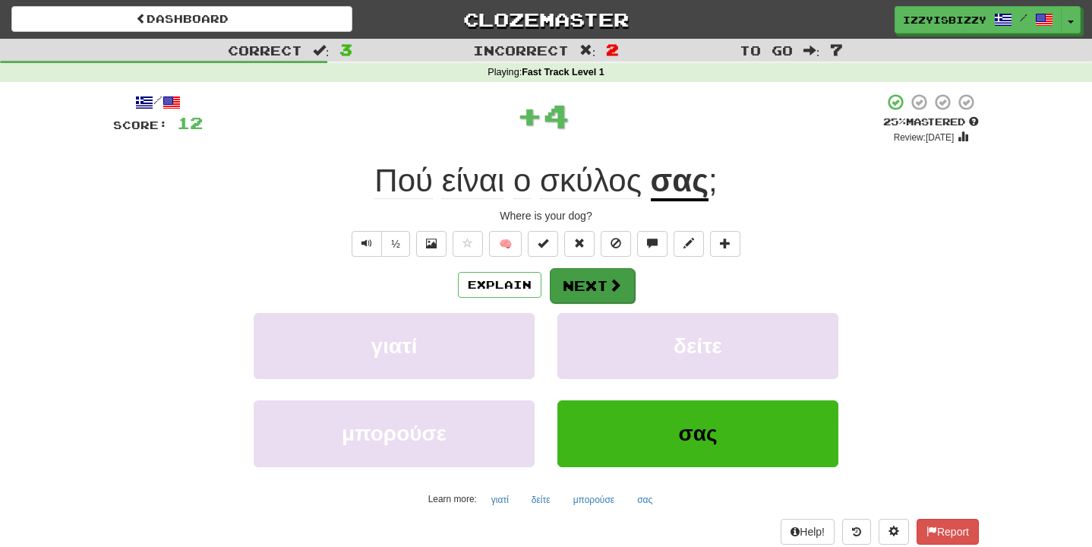
click at [615, 285] on span at bounding box center [615, 285] width 14 height 14
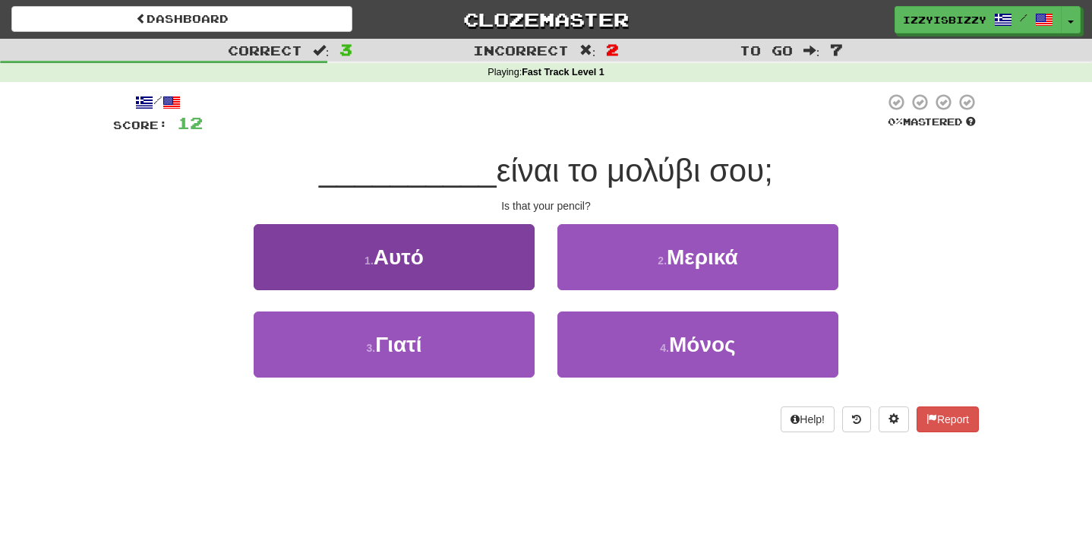
click at [491, 246] on button "1 . Αυτό" at bounding box center [394, 257] width 281 height 66
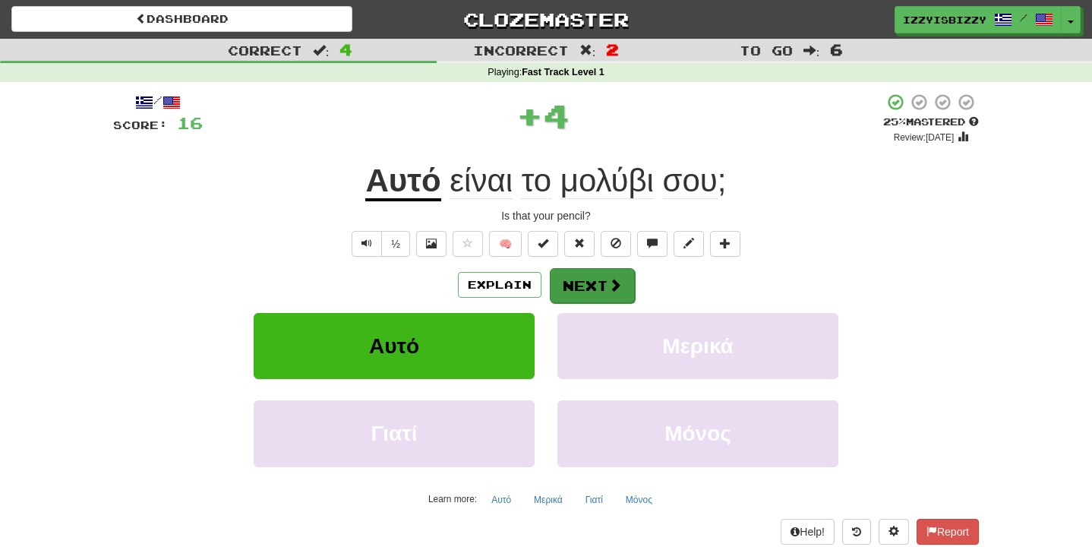
click at [592, 284] on button "Next" at bounding box center [592, 285] width 85 height 35
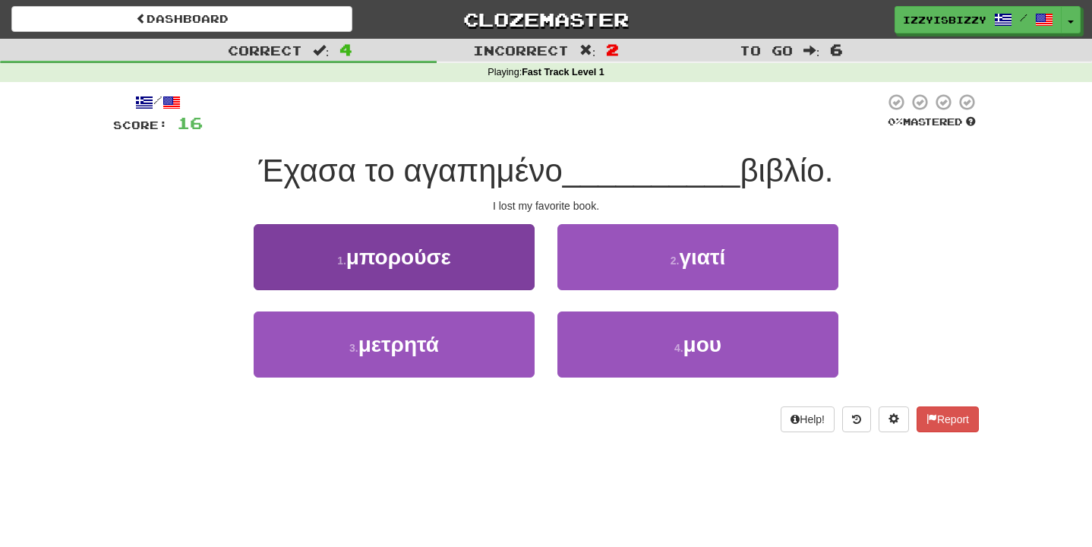
click at [478, 252] on button "1 . μπορούσε" at bounding box center [394, 257] width 281 height 66
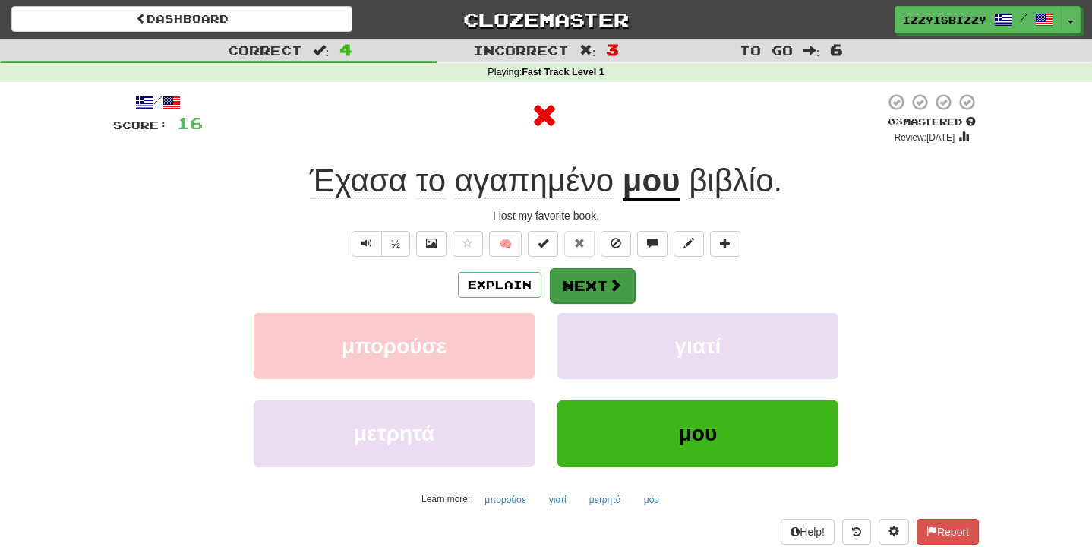
click at [595, 298] on button "Next" at bounding box center [592, 285] width 85 height 35
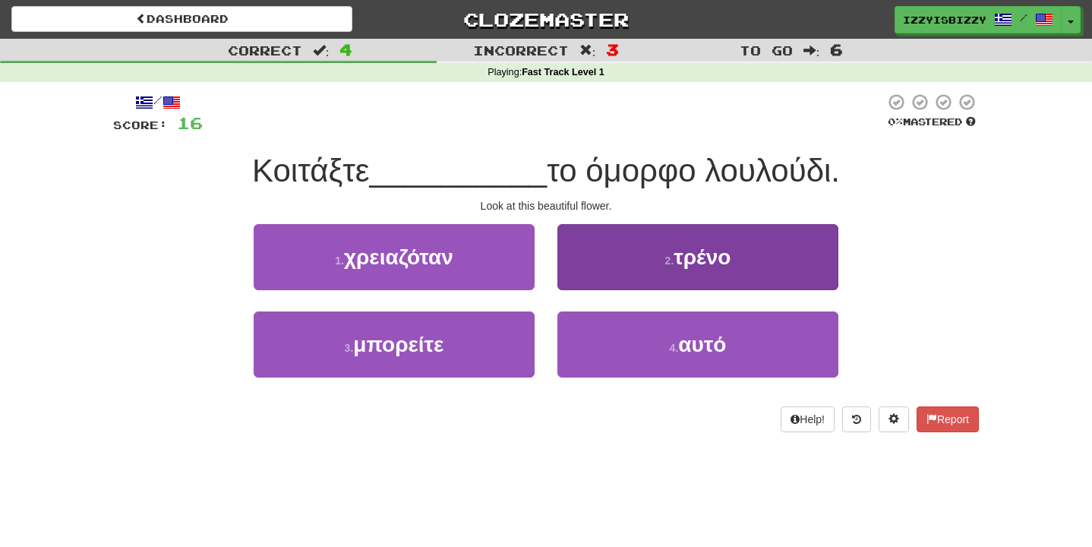
click at [605, 273] on button "2 . τρένο" at bounding box center [697, 257] width 281 height 66
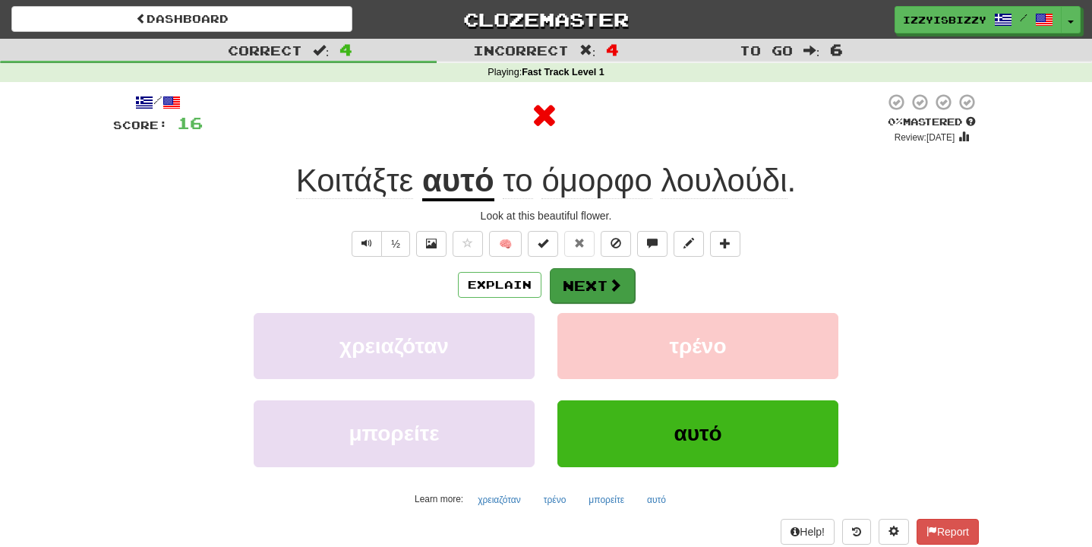
click at [593, 269] on button "Next" at bounding box center [592, 285] width 85 height 35
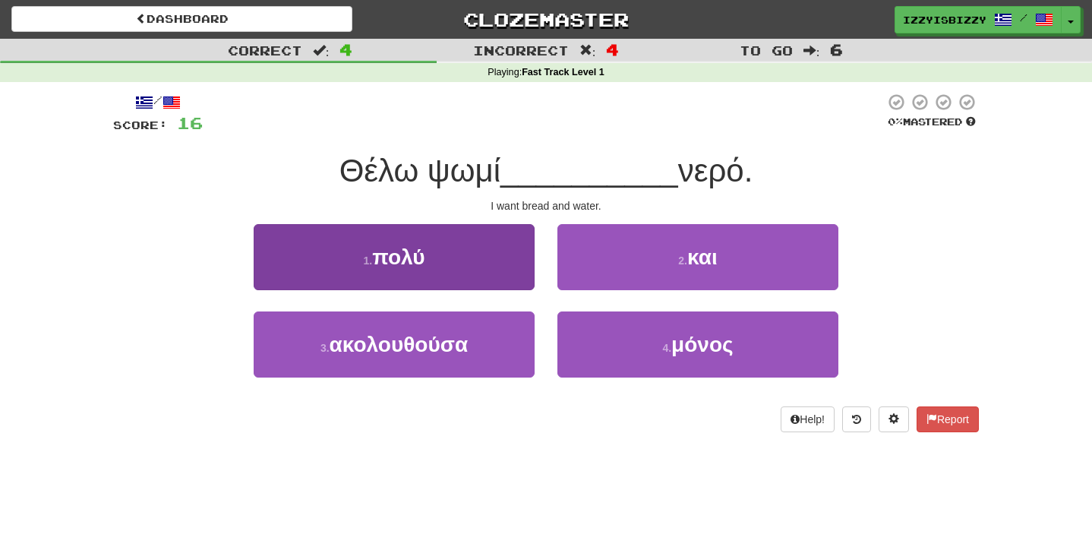
click at [472, 255] on button "1 . πολύ" at bounding box center [394, 257] width 281 height 66
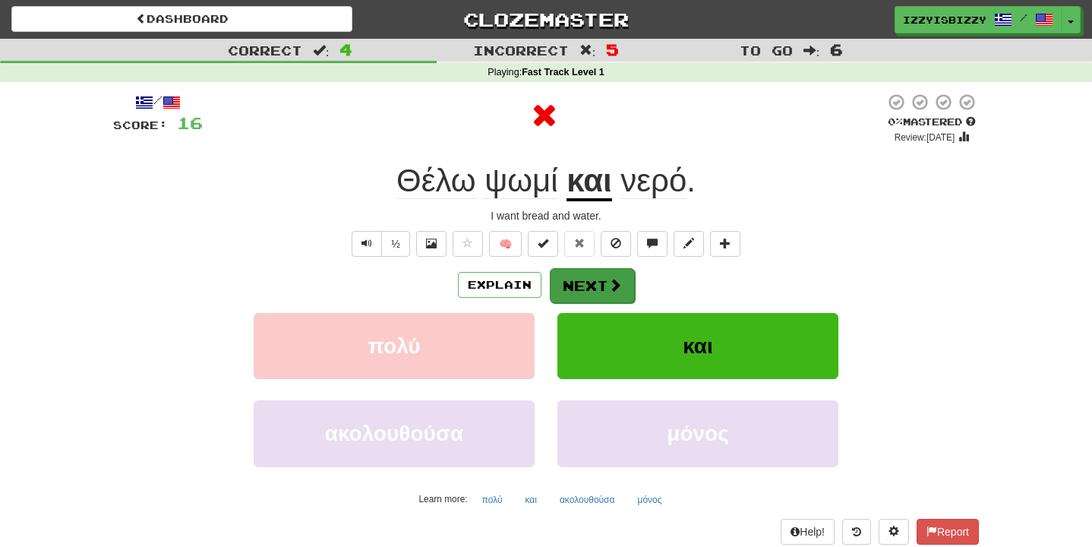
click at [600, 288] on button "Next" at bounding box center [592, 285] width 85 height 35
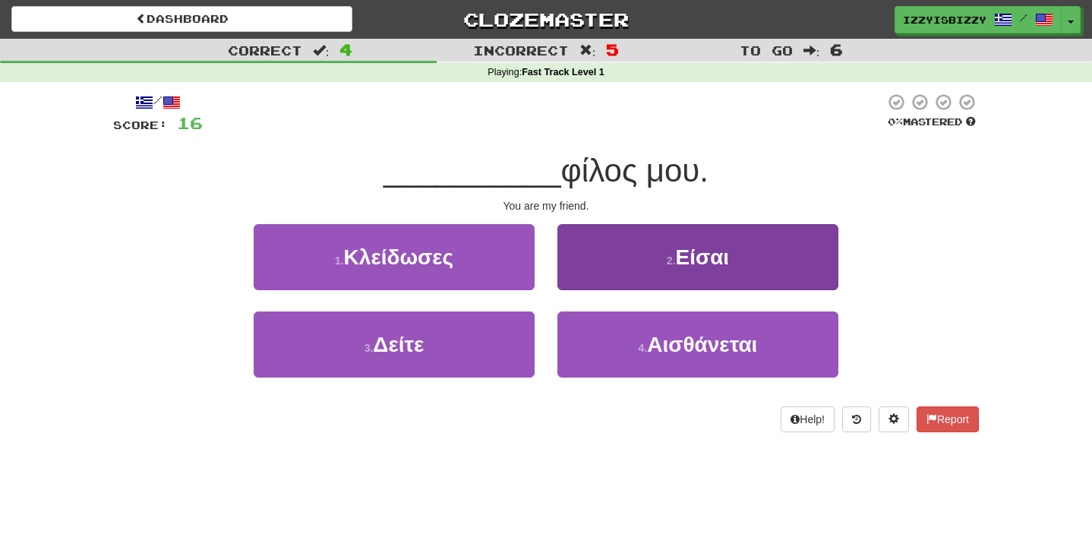
click at [627, 261] on button "2 . Είσαι" at bounding box center [697, 257] width 281 height 66
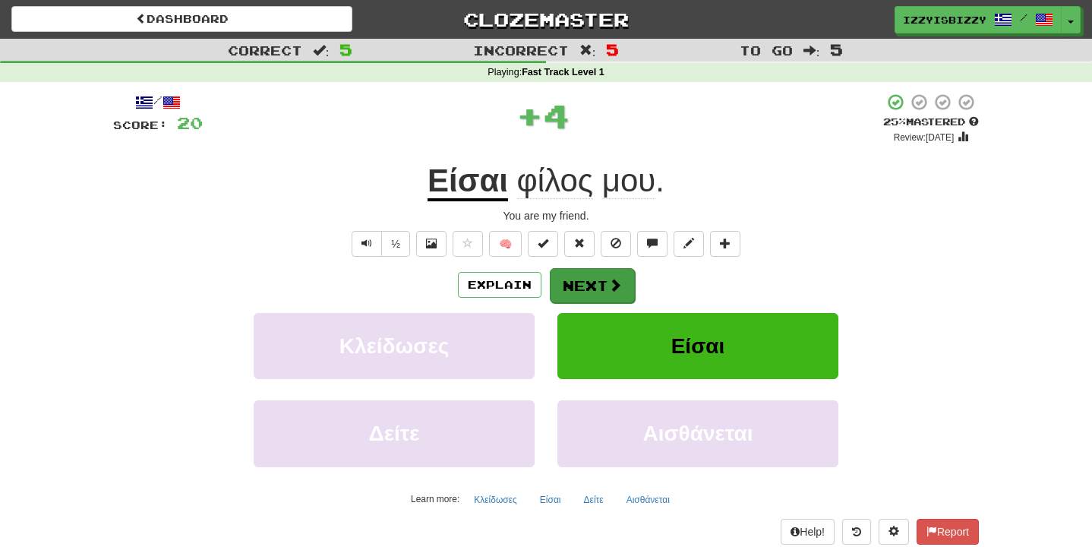
click at [572, 288] on button "Next" at bounding box center [592, 285] width 85 height 35
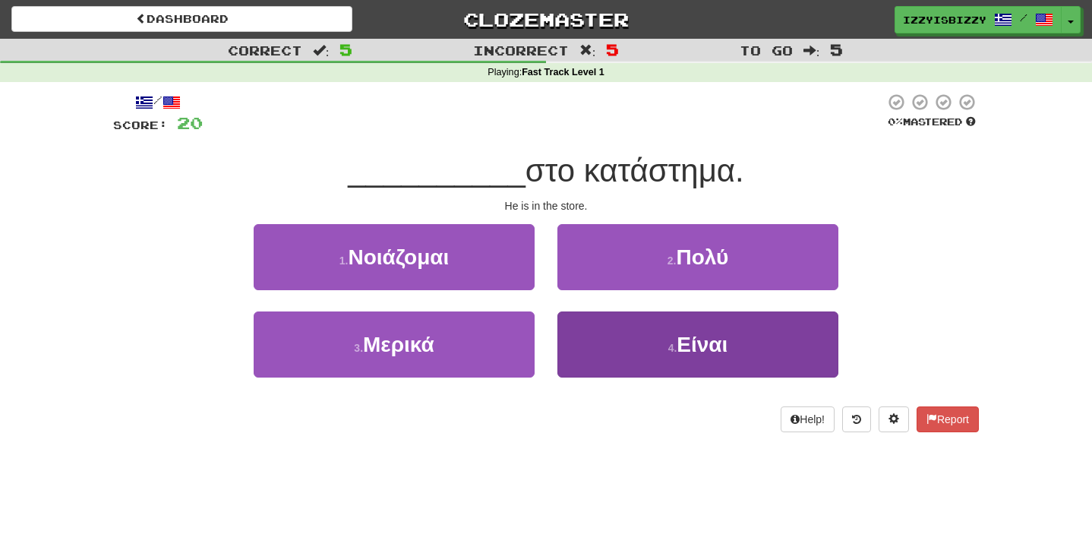
click at [607, 344] on button "4 . Είναι" at bounding box center [697, 344] width 281 height 66
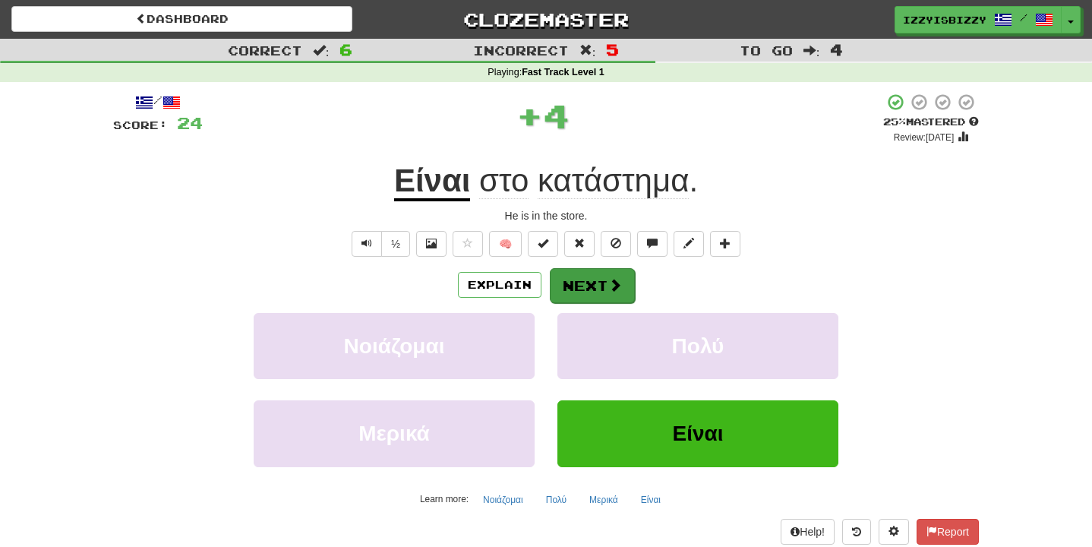
click at [594, 277] on button "Next" at bounding box center [592, 285] width 85 height 35
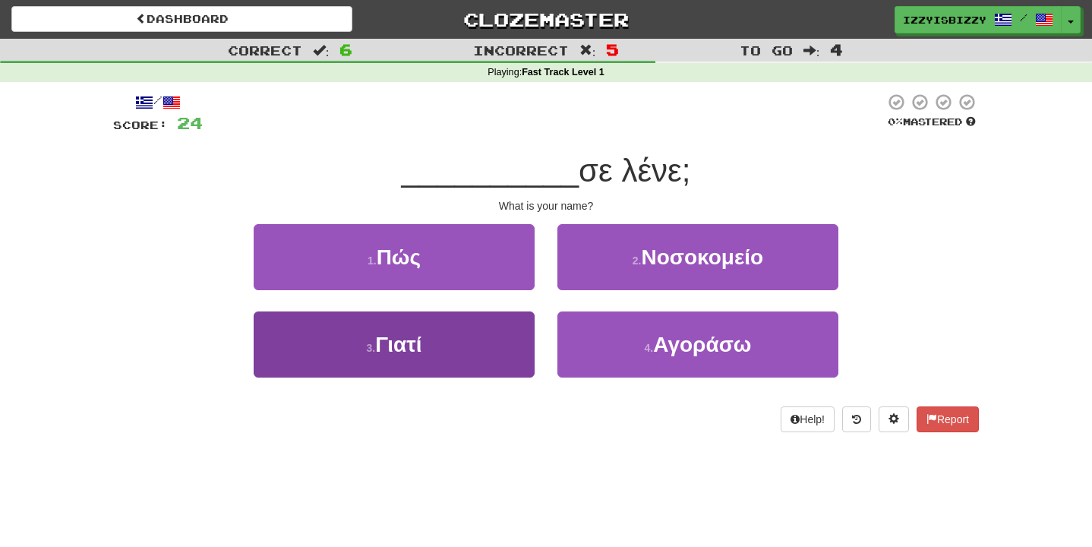
click at [519, 331] on button "3 . Γιατί" at bounding box center [394, 344] width 281 height 66
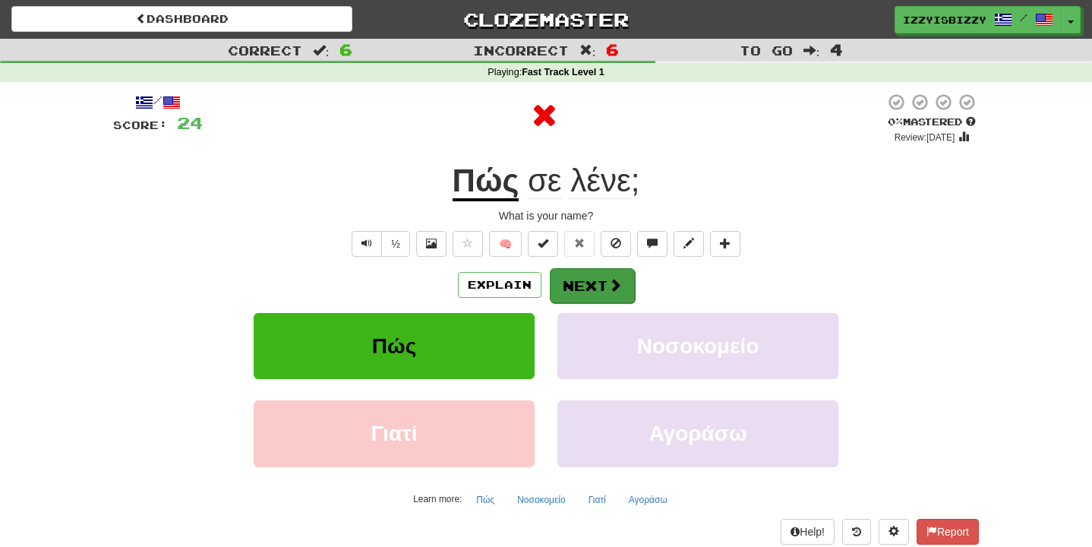
click at [593, 282] on button "Next" at bounding box center [592, 285] width 85 height 35
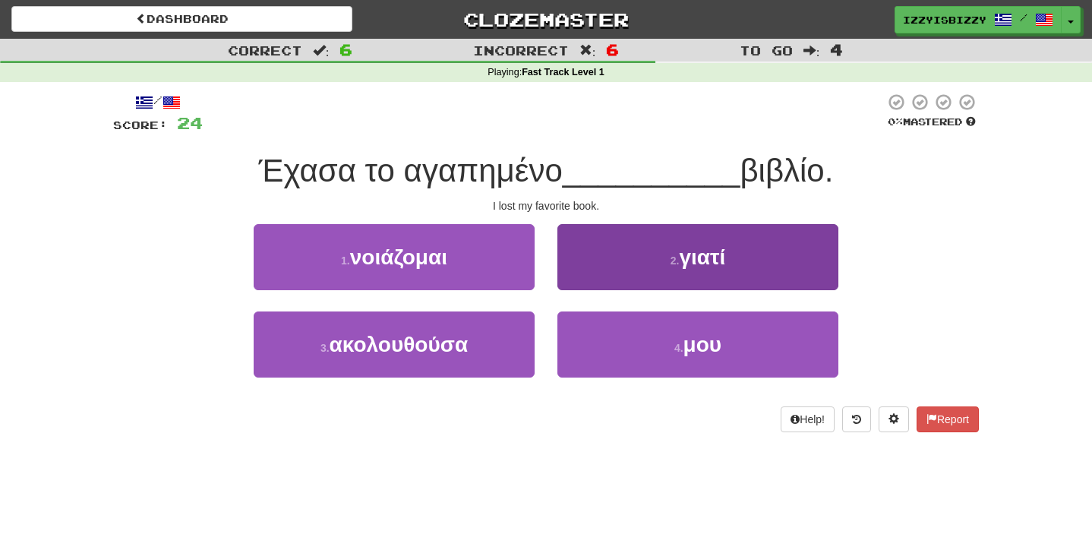
click at [620, 280] on button "2 . γιατί" at bounding box center [697, 257] width 281 height 66
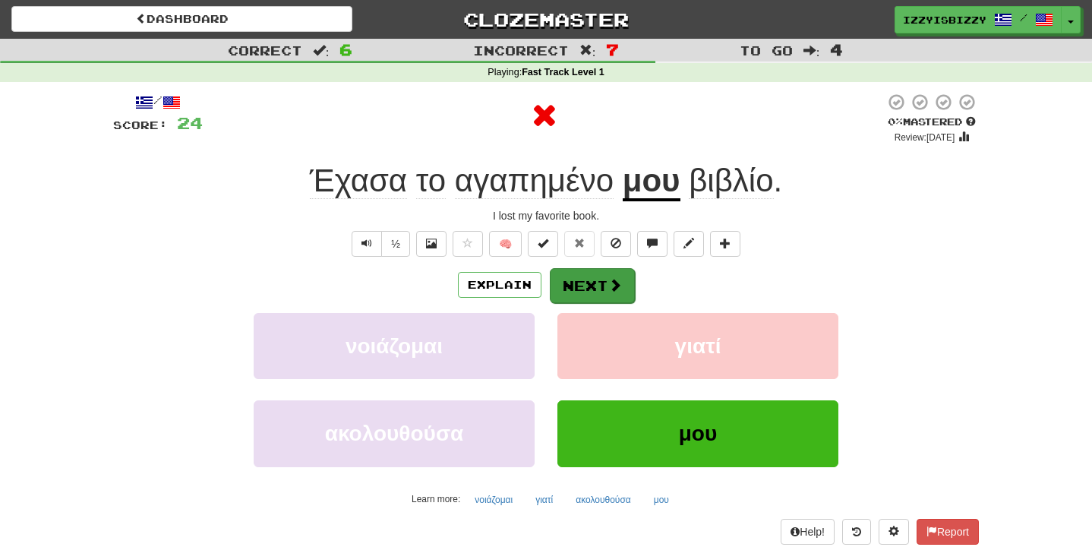
click at [597, 291] on button "Next" at bounding box center [592, 285] width 85 height 35
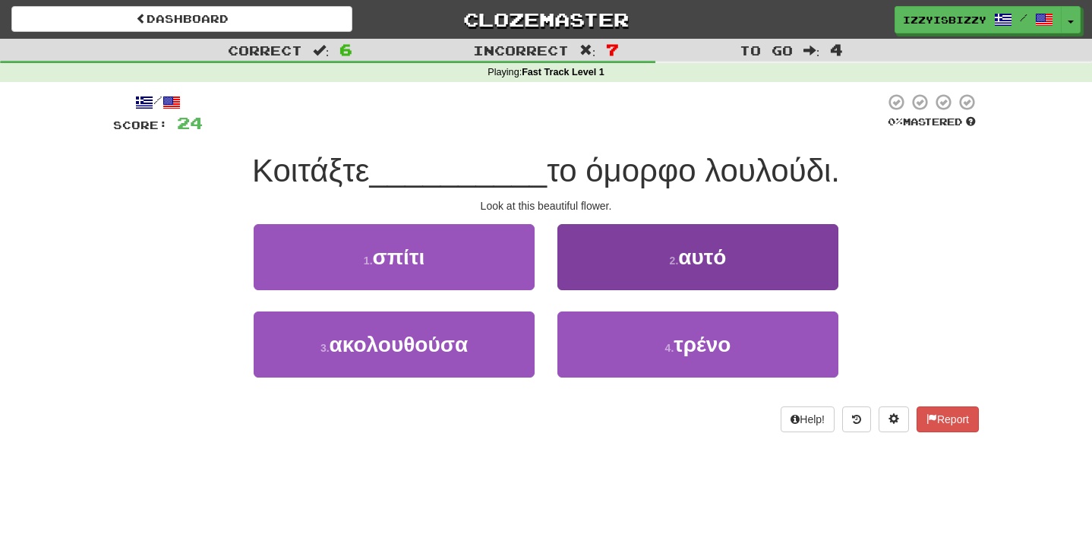
click at [612, 261] on button "2 . αυτό" at bounding box center [697, 257] width 281 height 66
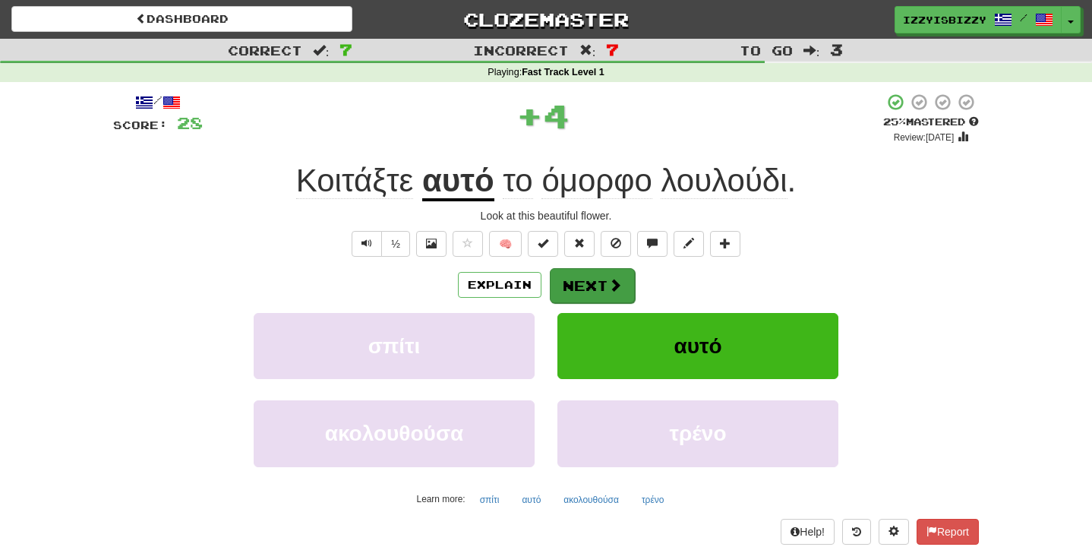
click at [592, 288] on button "Next" at bounding box center [592, 285] width 85 height 35
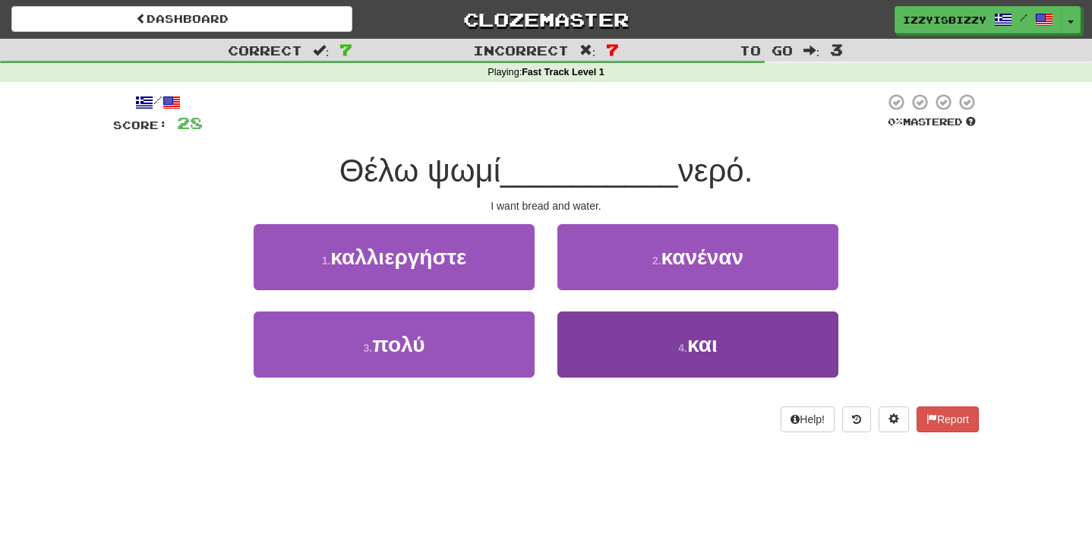
click at [575, 323] on button "4 . και" at bounding box center [697, 344] width 281 height 66
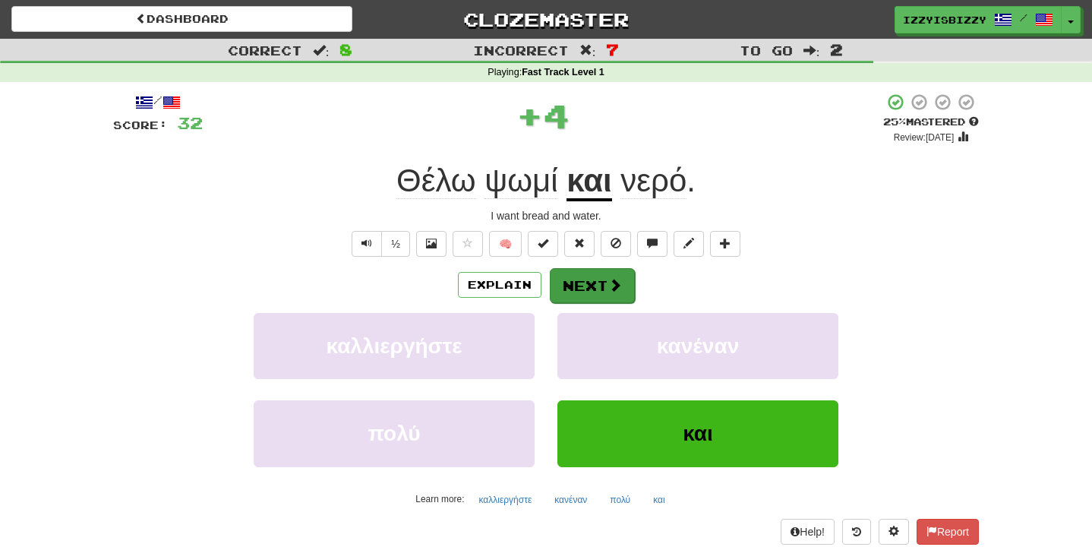
click at [591, 277] on button "Next" at bounding box center [592, 285] width 85 height 35
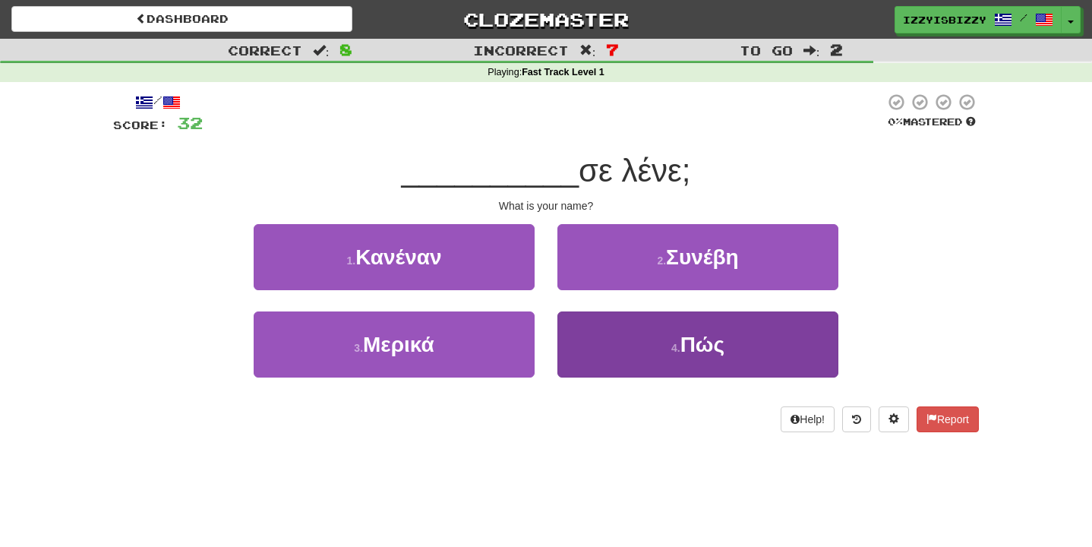
click at [628, 343] on button "4 . Πώς" at bounding box center [697, 344] width 281 height 66
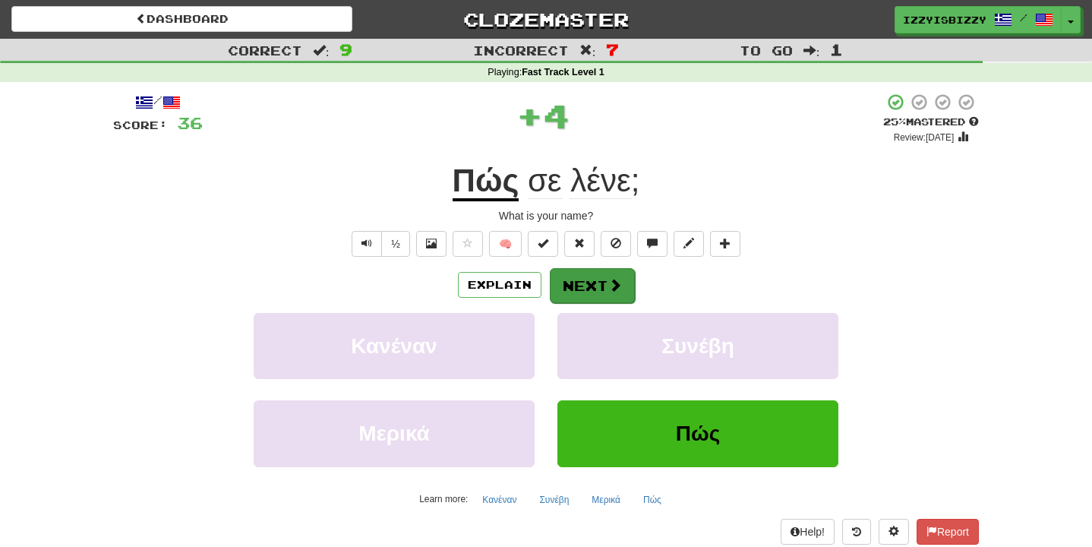
click at [601, 287] on button "Next" at bounding box center [592, 285] width 85 height 35
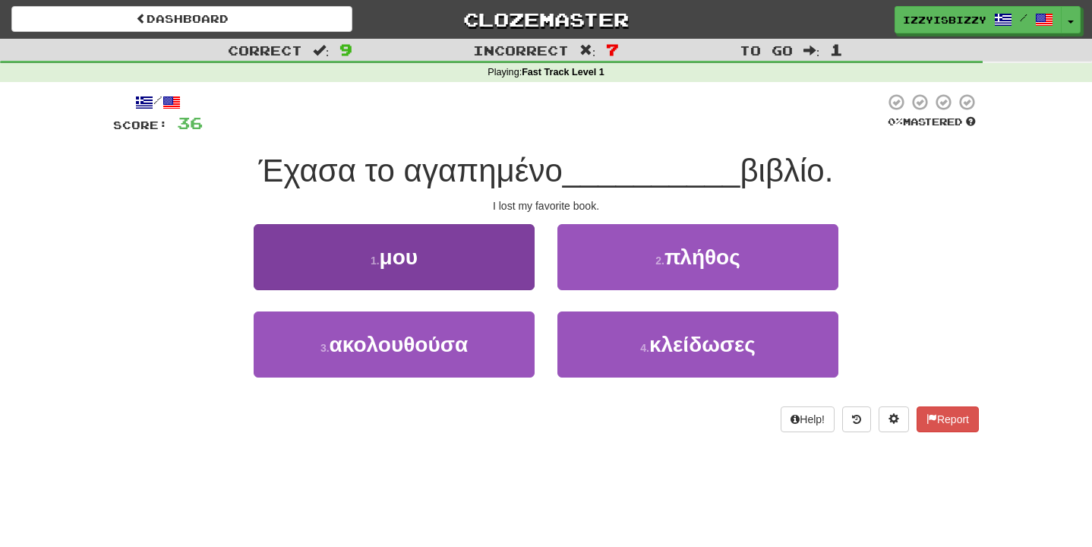
click at [492, 249] on button "1 . μου" at bounding box center [394, 257] width 281 height 66
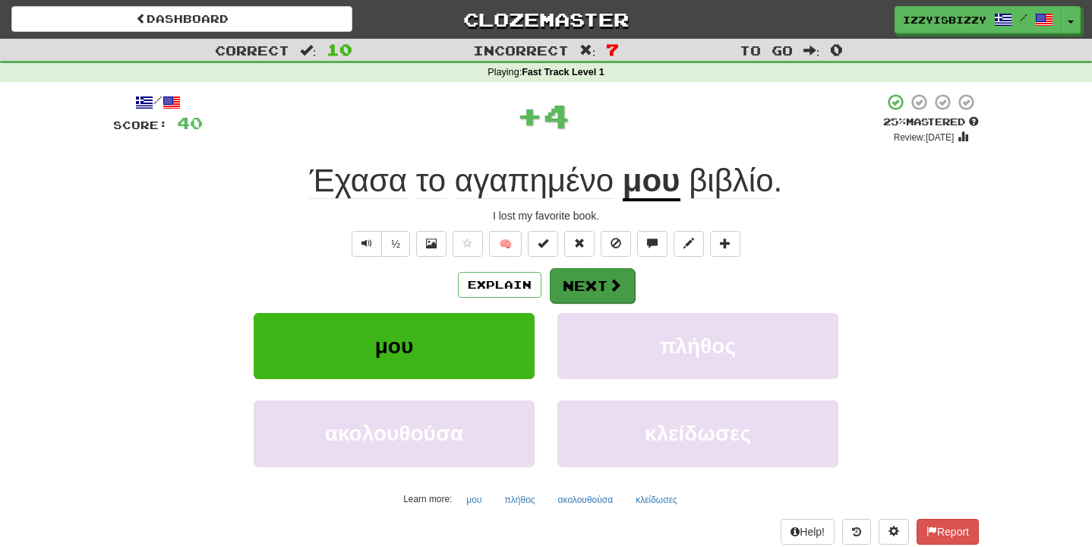
click at [585, 279] on button "Next" at bounding box center [592, 285] width 85 height 35
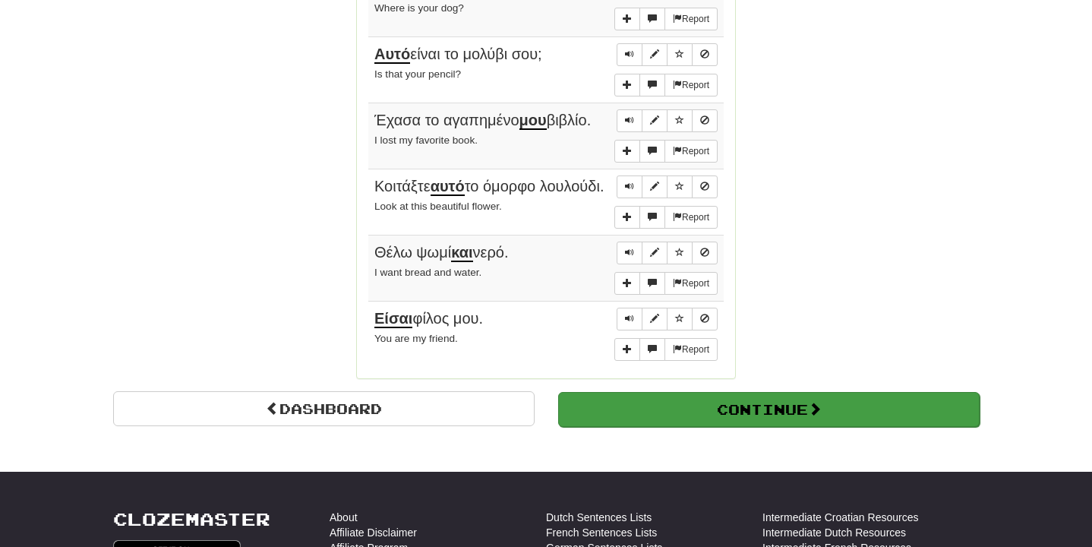
click at [662, 402] on button "Continue" at bounding box center [768, 409] width 421 height 35
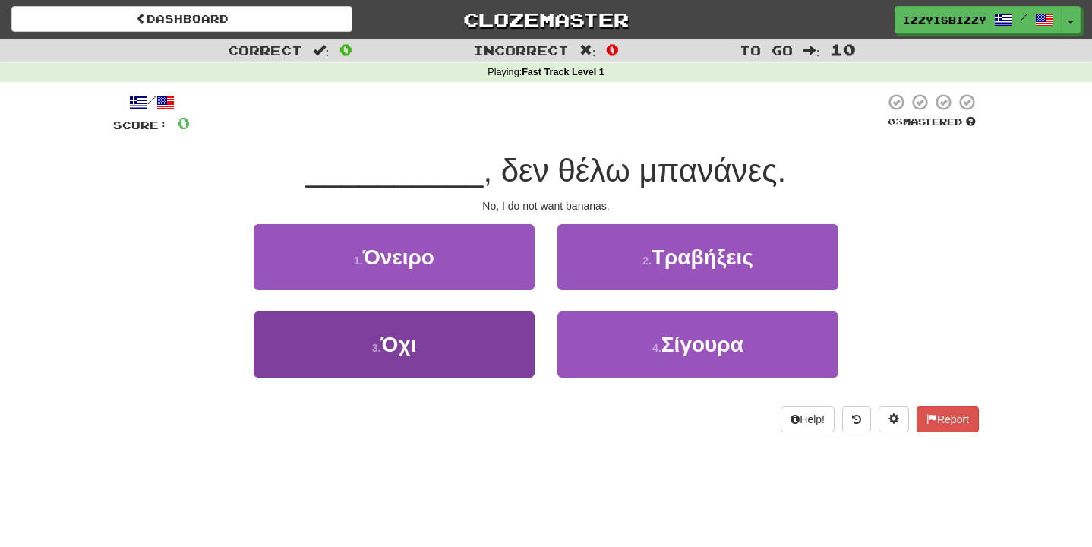
click at [432, 328] on button "3 . Όχι" at bounding box center [394, 344] width 281 height 66
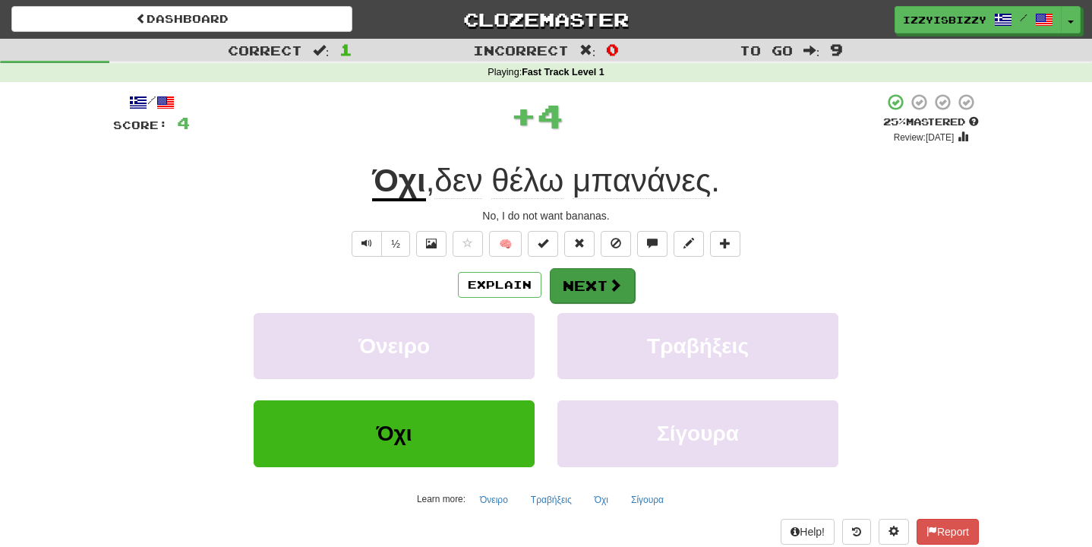
click at [571, 289] on button "Next" at bounding box center [592, 285] width 85 height 35
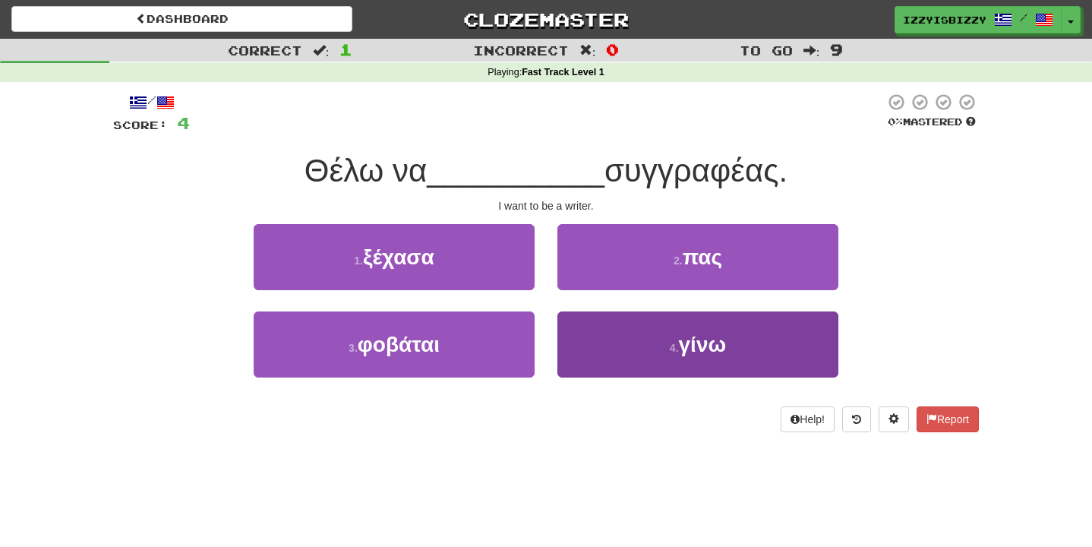
click at [622, 336] on button "4 . γίνω" at bounding box center [697, 344] width 281 height 66
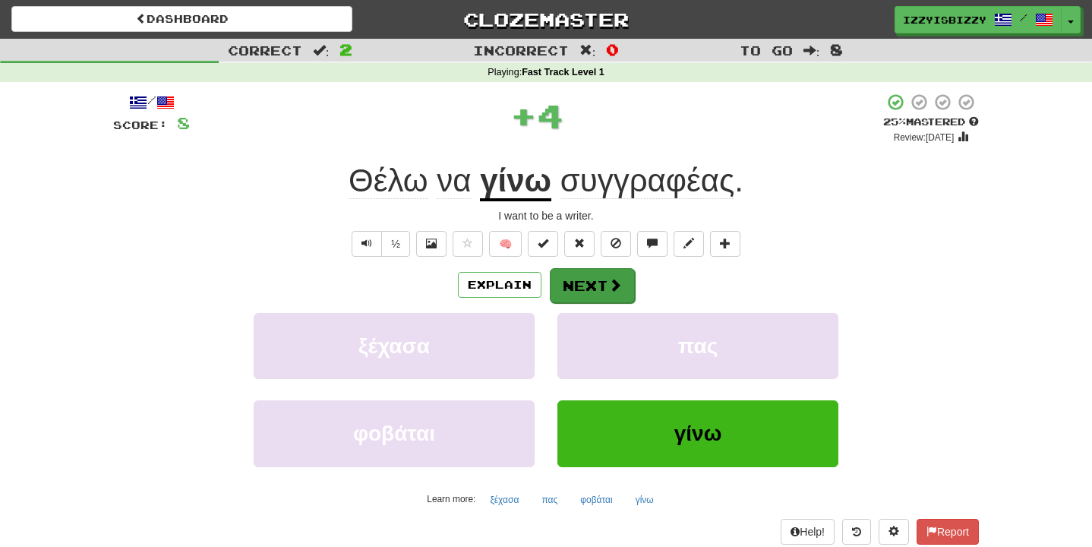
click at [609, 284] on span at bounding box center [615, 285] width 14 height 14
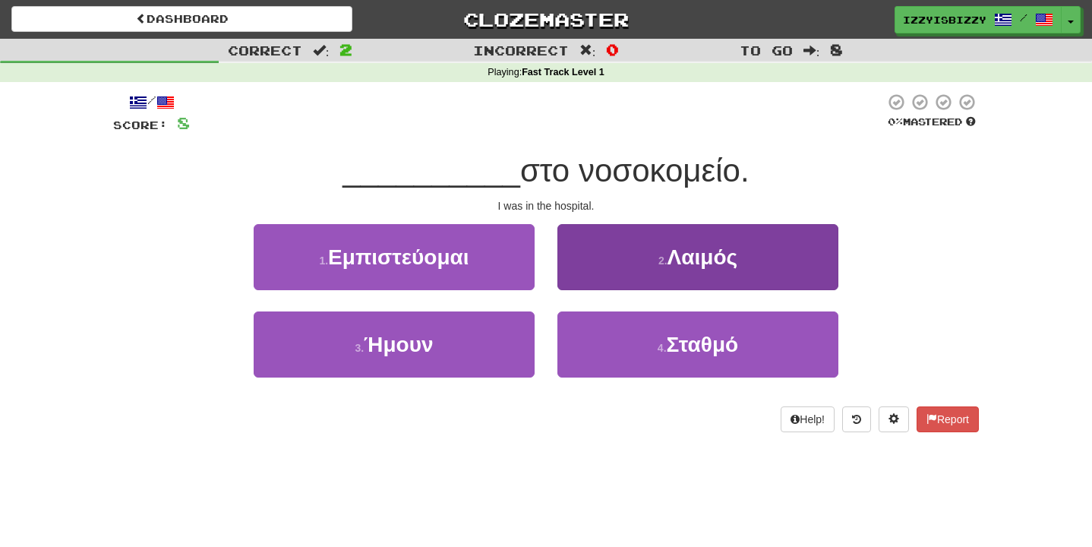
click at [605, 252] on button "2 . Λαιμός" at bounding box center [697, 257] width 281 height 66
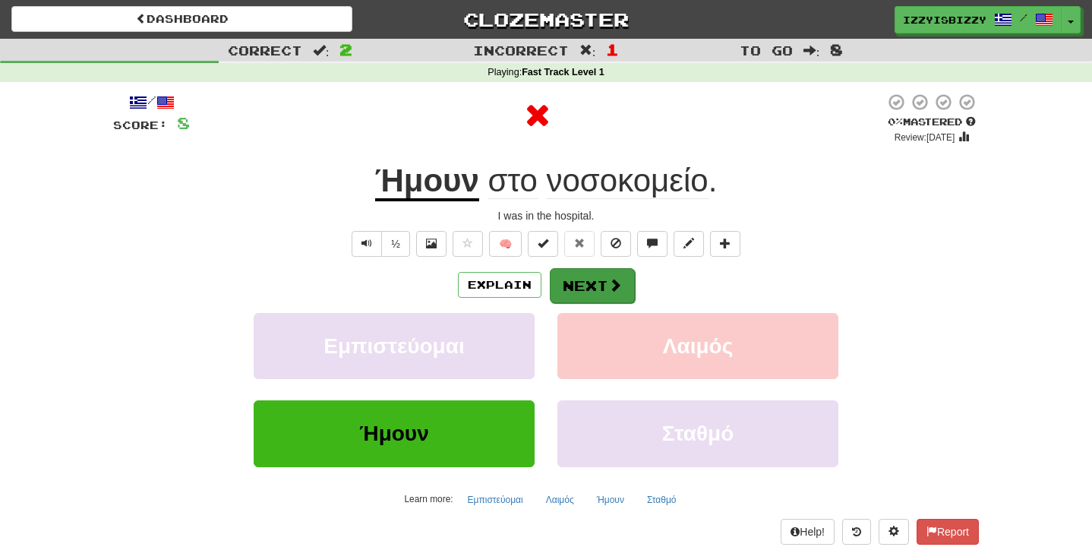
click at [556, 276] on button "Next" at bounding box center [592, 285] width 85 height 35
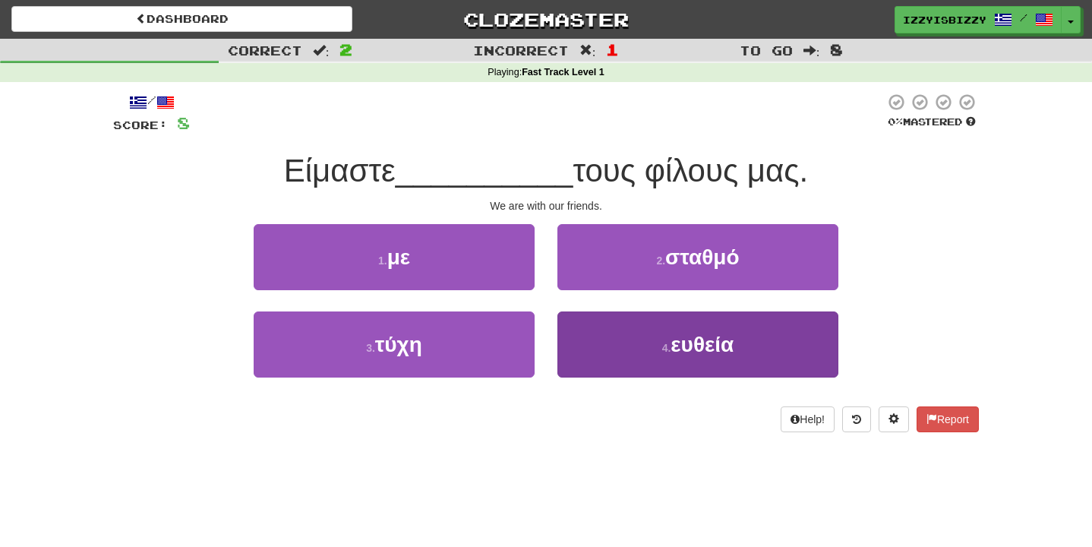
click at [601, 315] on button "4 . ευθεία" at bounding box center [697, 344] width 281 height 66
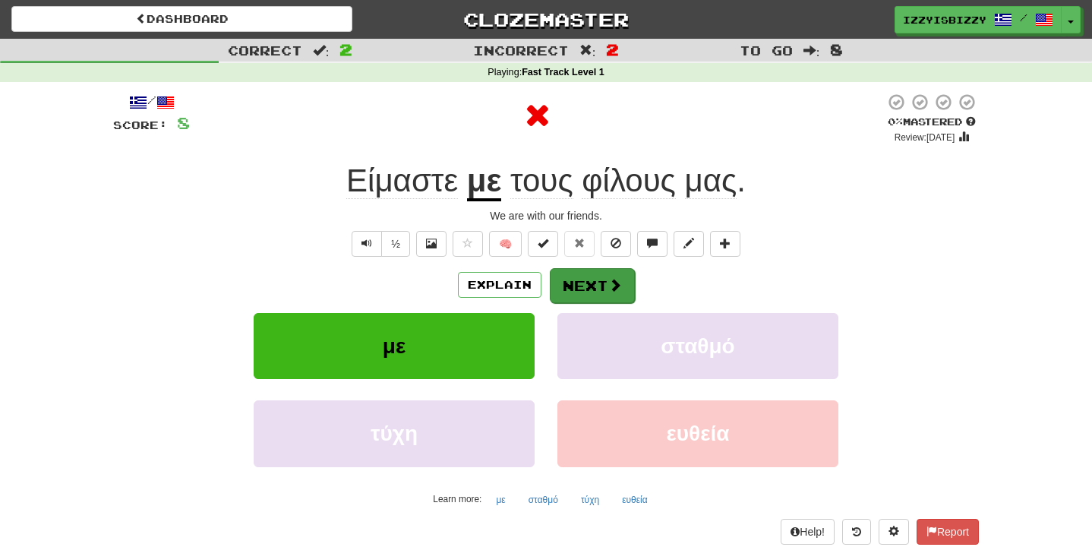
click at [594, 271] on button "Next" at bounding box center [592, 285] width 85 height 35
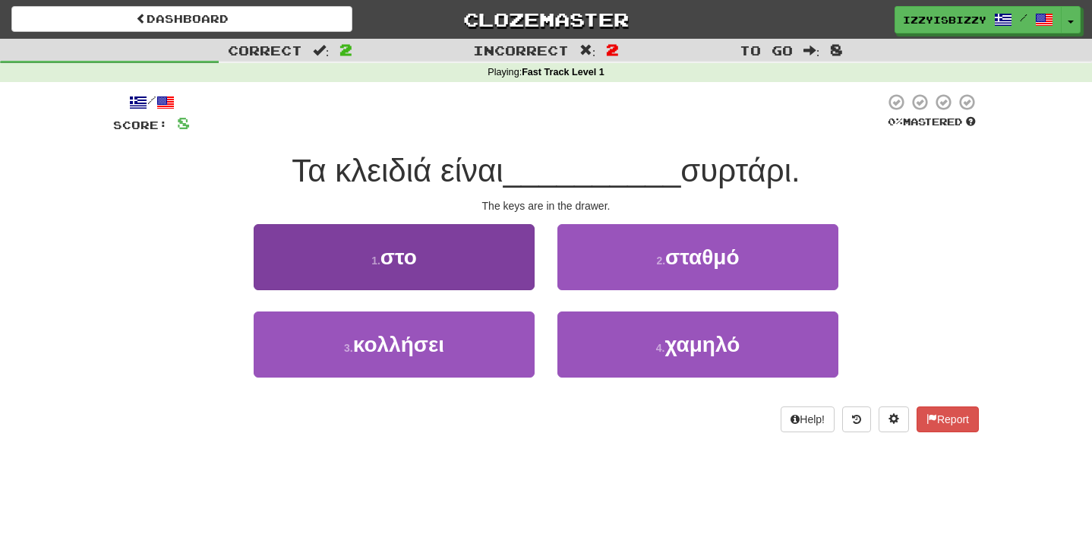
click at [519, 257] on button "1 . στο" at bounding box center [394, 257] width 281 height 66
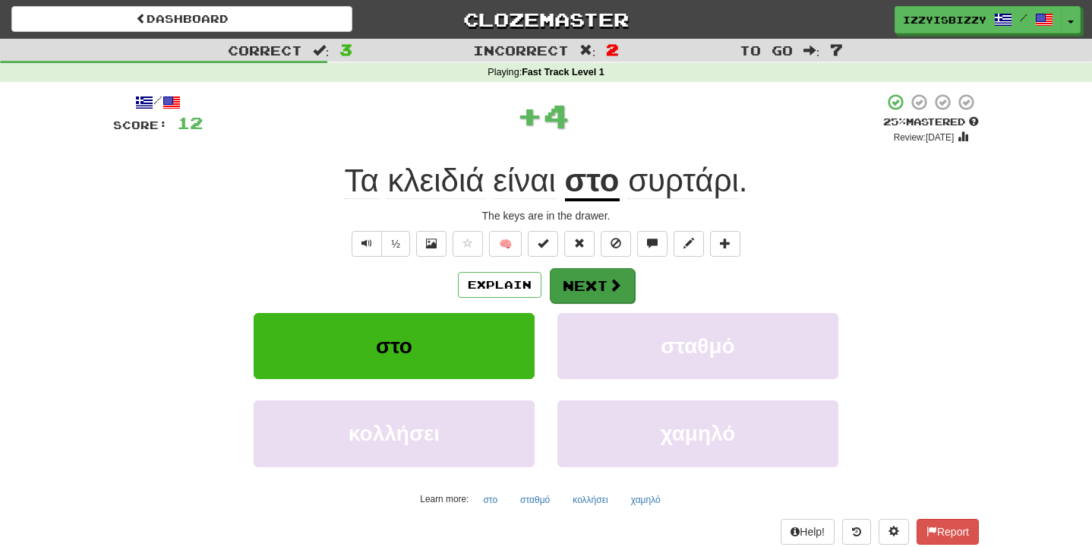
click at [576, 281] on button "Next" at bounding box center [592, 285] width 85 height 35
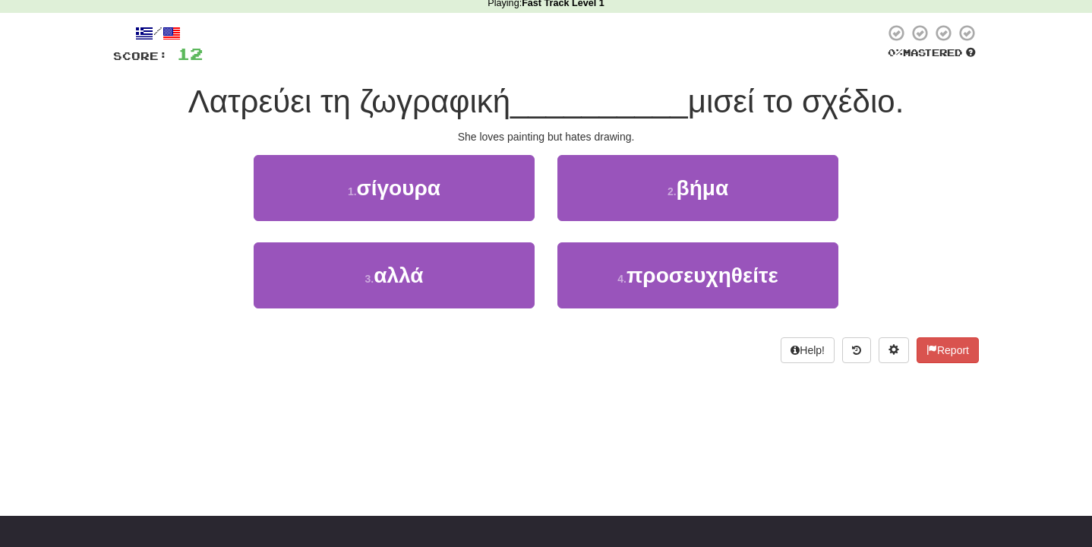
scroll to position [78, 0]
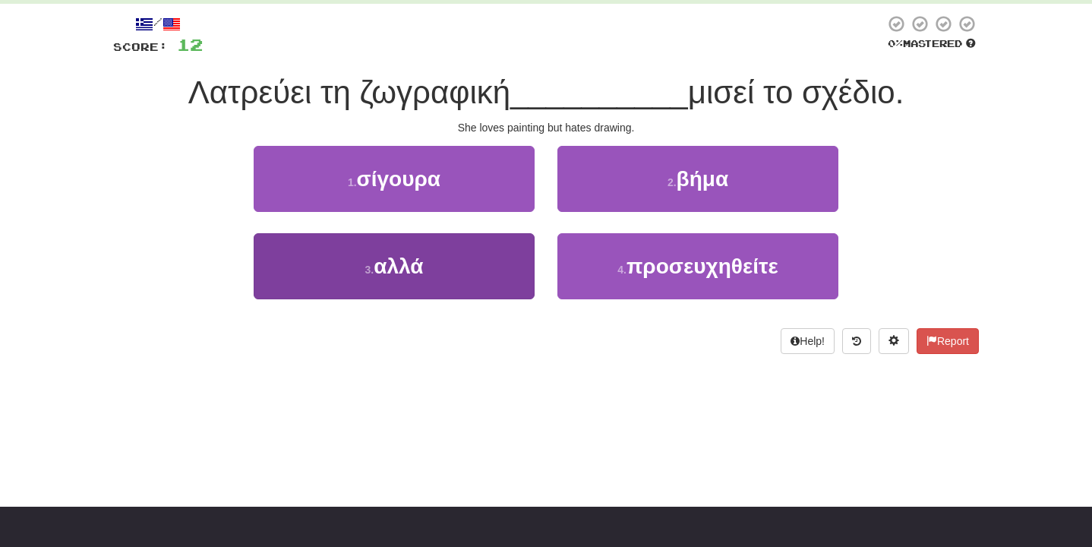
click at [489, 265] on button "3 . αλλά" at bounding box center [394, 266] width 281 height 66
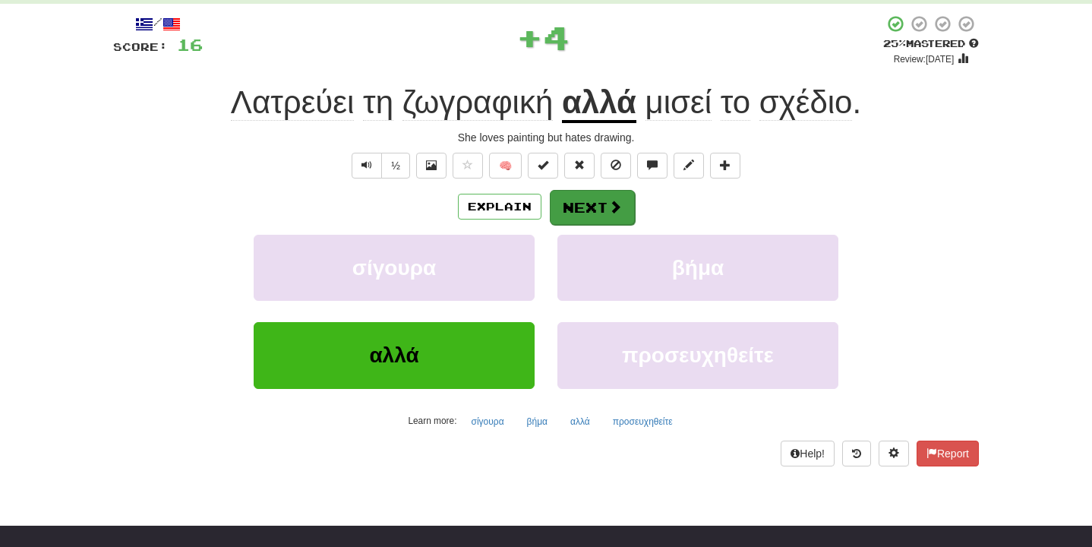
click at [576, 207] on button "Next" at bounding box center [592, 207] width 85 height 35
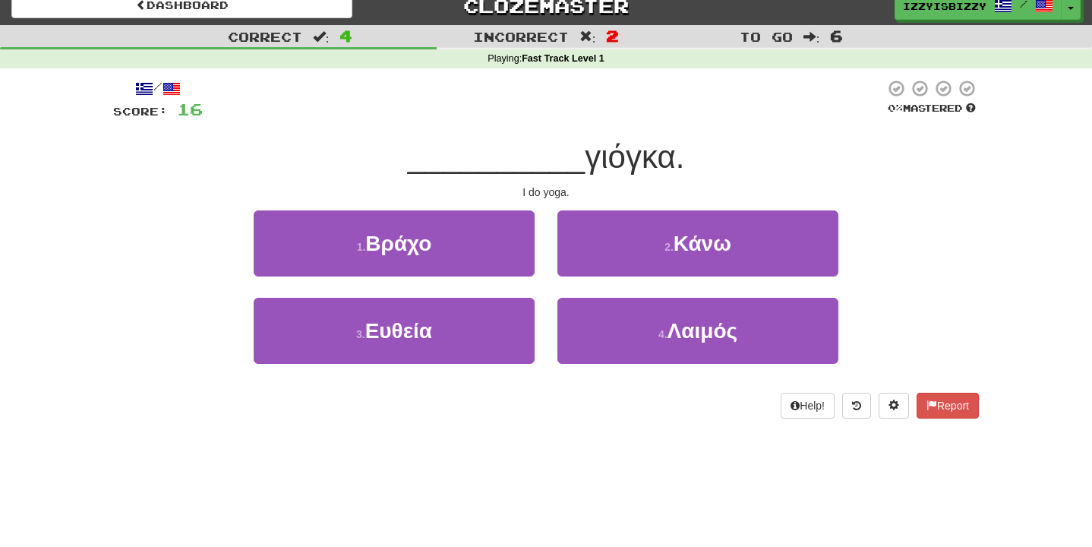
scroll to position [5, 0]
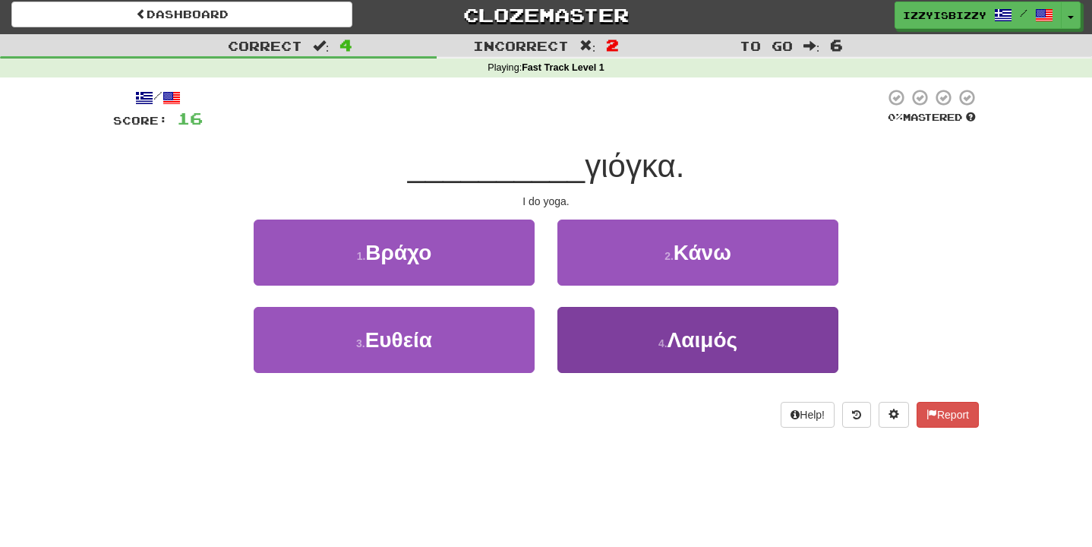
click at [642, 343] on button "4 . Λαιμός" at bounding box center [697, 340] width 281 height 66
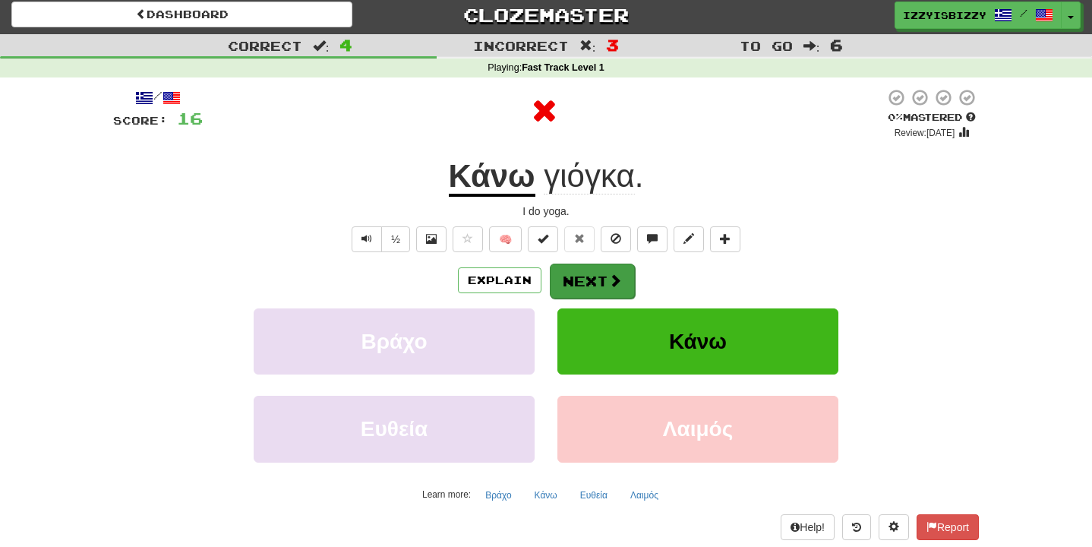
click at [582, 282] on button "Next" at bounding box center [592, 280] width 85 height 35
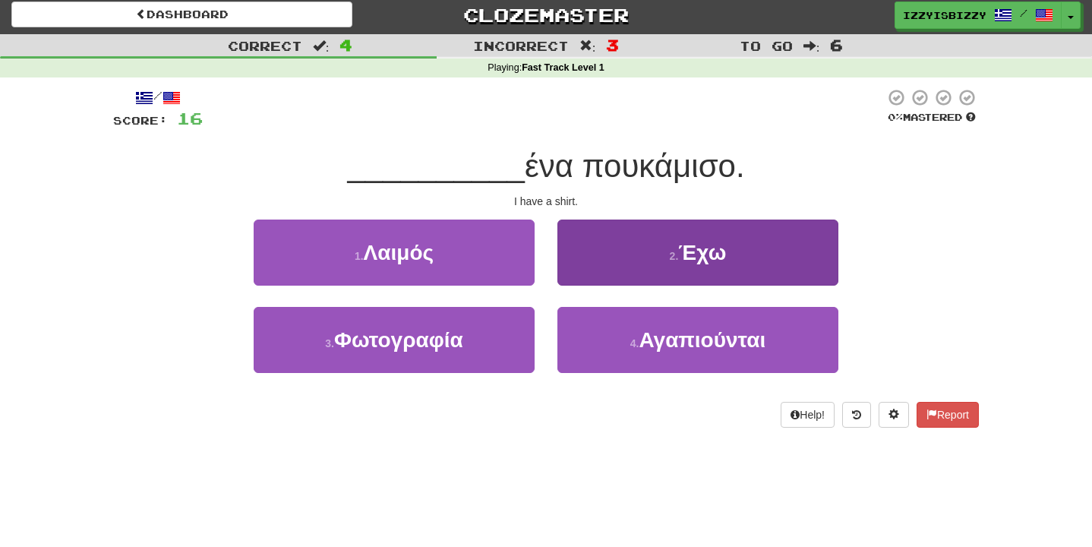
click at [638, 248] on button "2 . Έχω" at bounding box center [697, 252] width 281 height 66
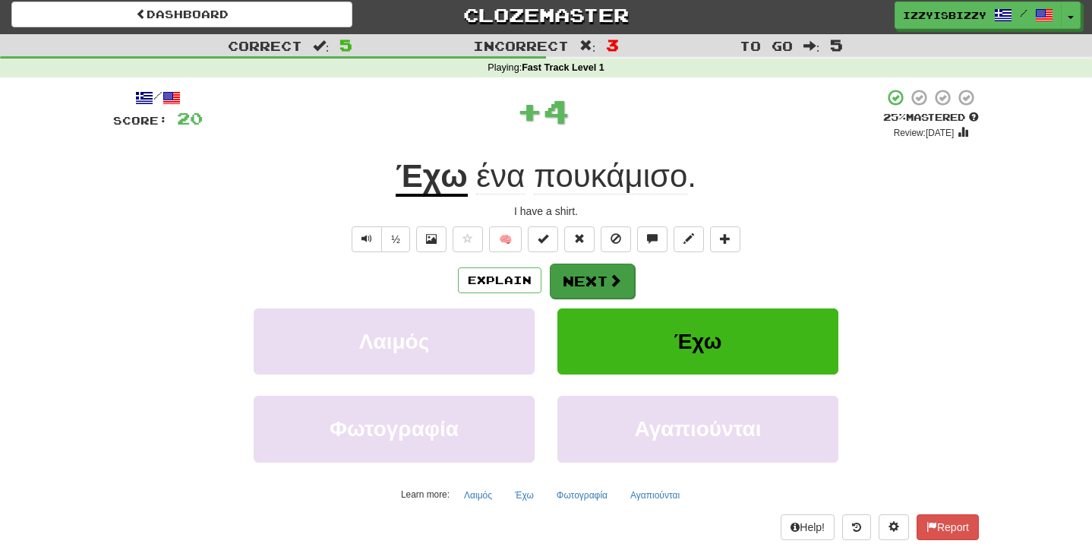
click at [604, 285] on button "Next" at bounding box center [592, 280] width 85 height 35
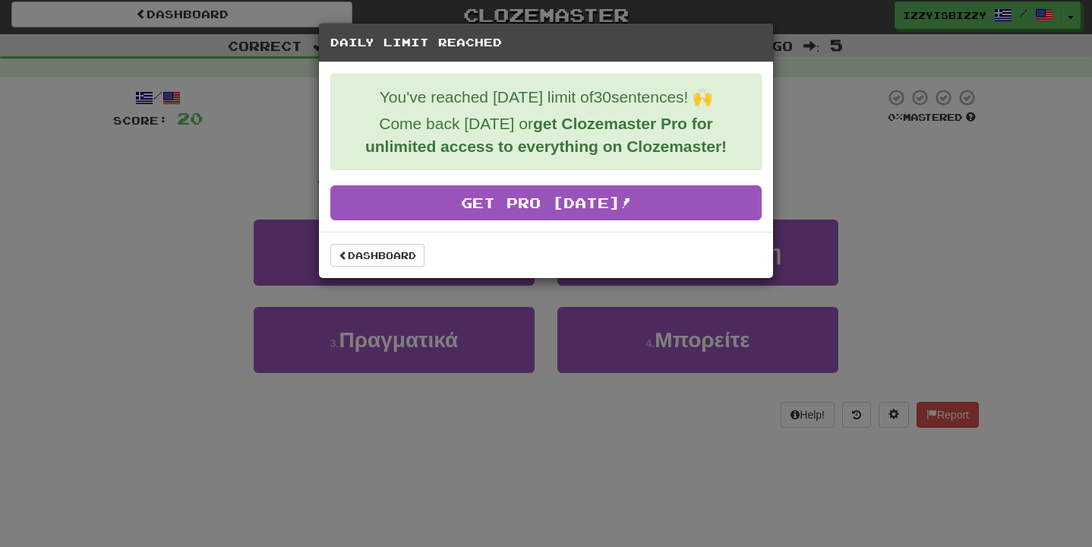
click at [409, 409] on div "Daily Limit Reached You've reached today's limit of 30 sentences! 🙌 Come back t…" at bounding box center [546, 273] width 1092 height 547
click at [392, 263] on link "Dashboard" at bounding box center [377, 255] width 94 height 23
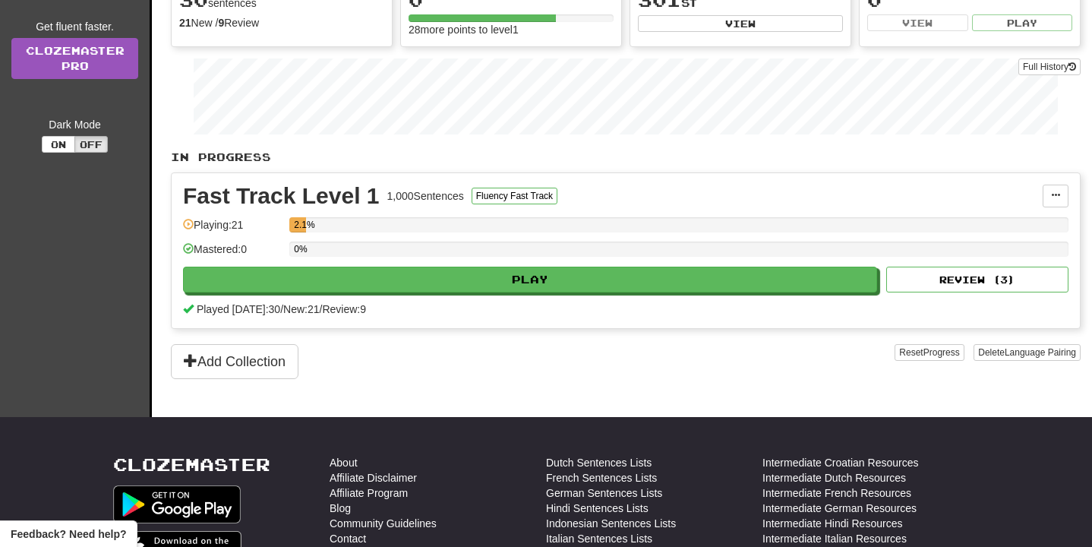
scroll to position [200, 0]
